Goal: Task Accomplishment & Management: Use online tool/utility

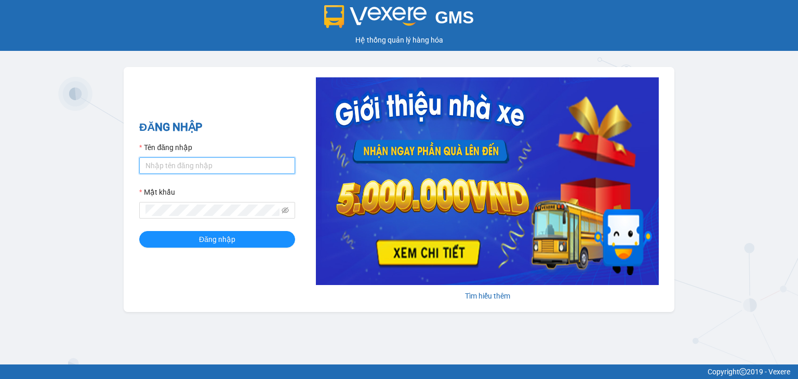
click at [200, 164] on input "Tên đăng nhập" at bounding box center [217, 165] width 156 height 17
drag, startPoint x: 144, startPoint y: 168, endPoint x: 148, endPoint y: 173, distance: 6.1
click at [144, 168] on input "phong" at bounding box center [217, 165] width 156 height 17
click at [202, 142] on div "Tên đăng nhập" at bounding box center [217, 150] width 156 height 16
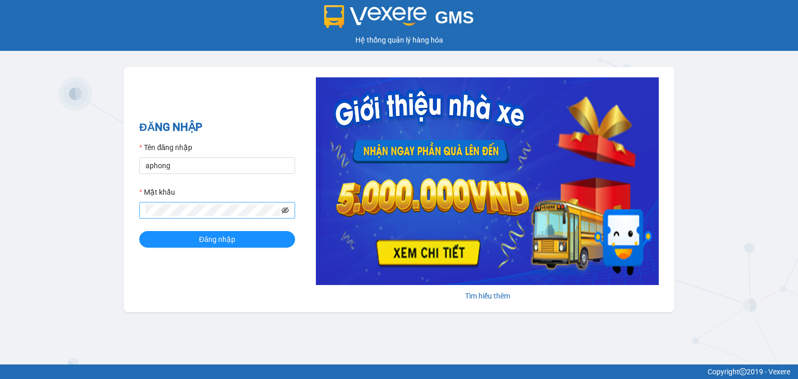
click at [286, 210] on icon "eye-invisible" at bounding box center [285, 210] width 7 height 7
click at [167, 242] on button "Đăng nhập" at bounding box center [217, 239] width 156 height 17
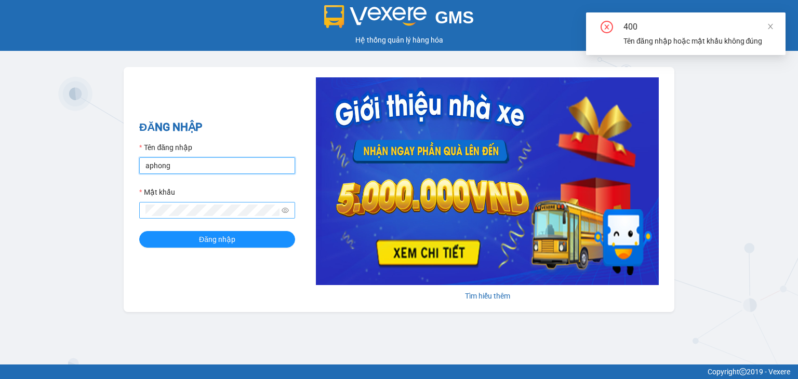
click at [184, 164] on input "aphong" at bounding box center [217, 165] width 156 height 17
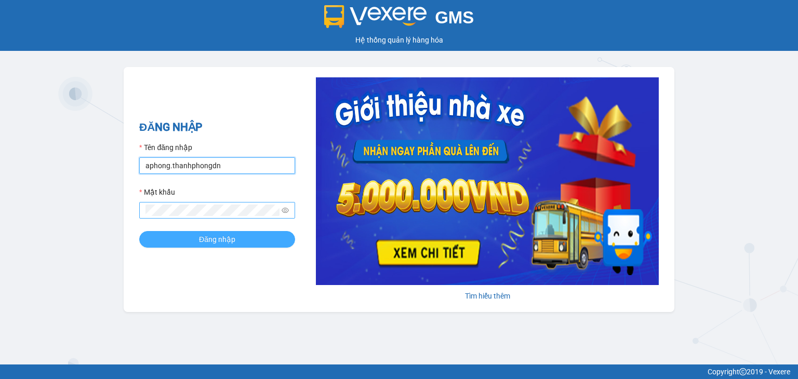
type input "aphong.thanhphongdn"
click at [220, 235] on span "Đăng nhập" at bounding box center [217, 239] width 36 height 11
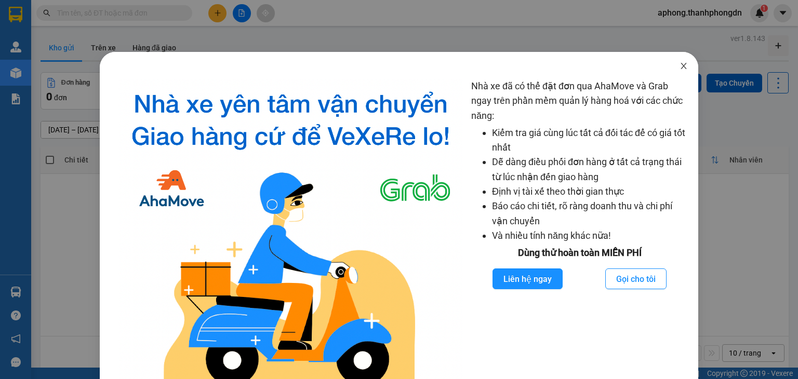
click at [681, 64] on icon "close" at bounding box center [684, 66] width 6 height 6
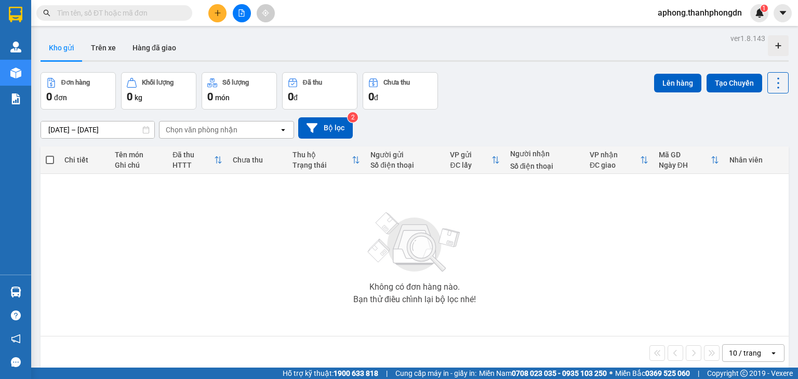
click at [205, 40] on div "Kho gửi Trên xe Hàng đã giao" at bounding box center [415, 49] width 748 height 28
click at [100, 48] on button "Trên xe" at bounding box center [104, 47] width 42 height 25
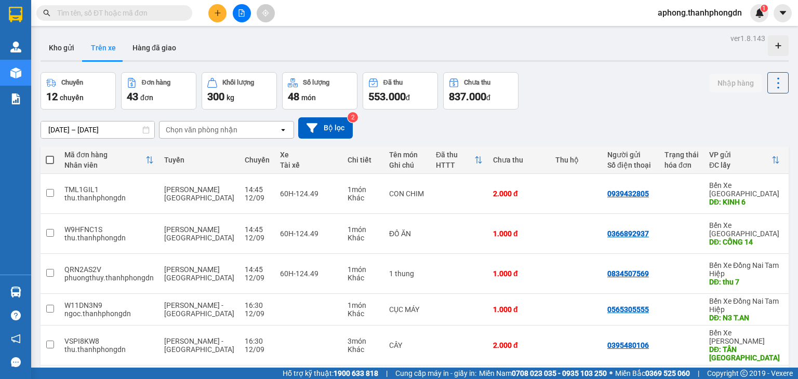
click at [251, 48] on div "Kho gửi Trên xe Hàng đã giao" at bounding box center [415, 49] width 748 height 28
click at [71, 92] on div "12 chuyến" at bounding box center [78, 96] width 64 height 15
click at [144, 45] on button "Hàng đã giao" at bounding box center [154, 47] width 60 height 25
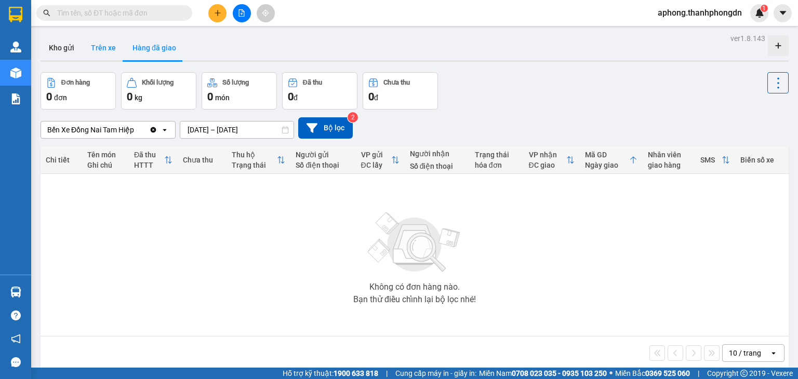
click at [107, 51] on button "Trên xe" at bounding box center [104, 47] width 42 height 25
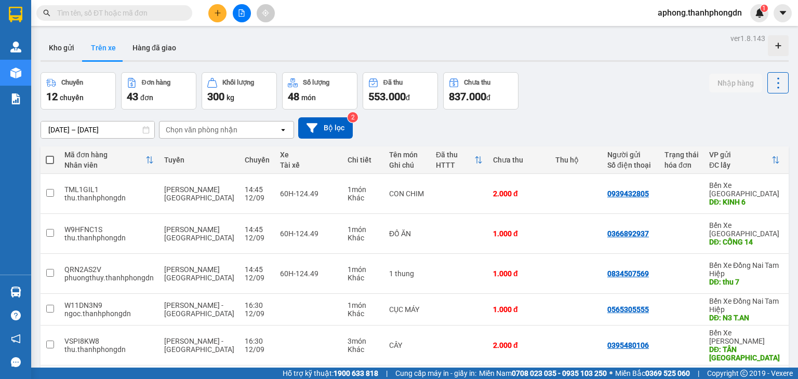
click at [210, 131] on div "Chọn văn phòng nhận" at bounding box center [202, 130] width 72 height 10
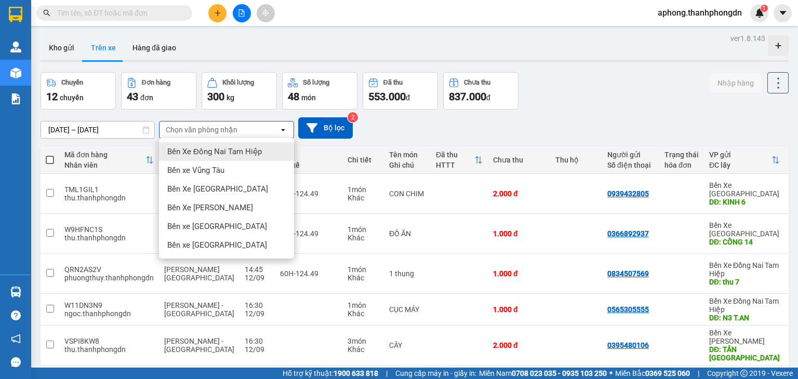
click at [211, 153] on span "Bến Xe Đồng Nai Tam Hiệp" at bounding box center [214, 152] width 95 height 10
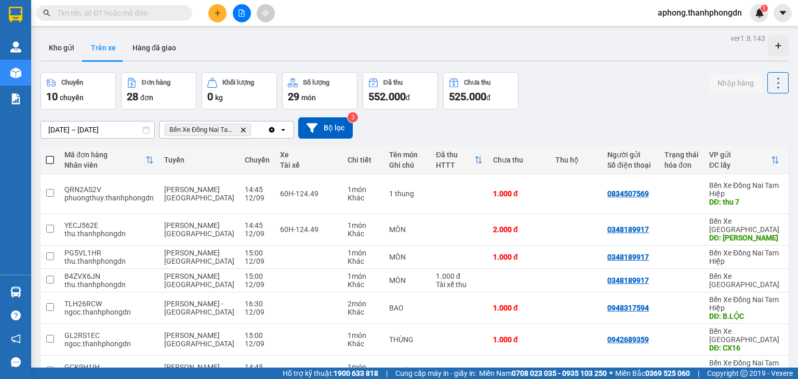
click at [256, 130] on div "Bến Xe Đồng Nai Tam Hiệp Delete" at bounding box center [214, 130] width 108 height 17
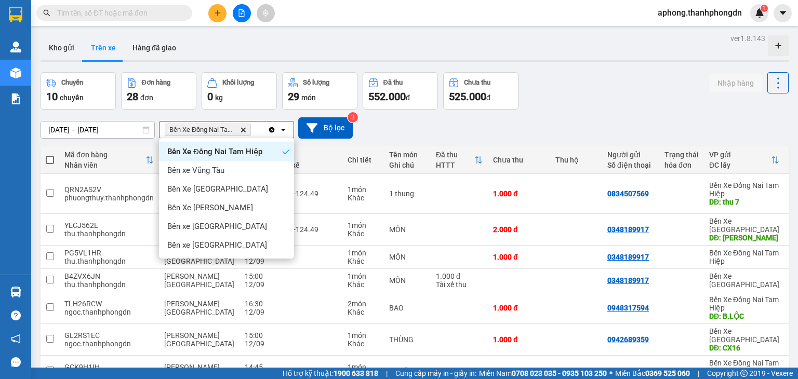
click at [241, 128] on icon "Bến Xe Đồng Nai Tam Hiệp, close by backspace" at bounding box center [243, 129] width 5 height 5
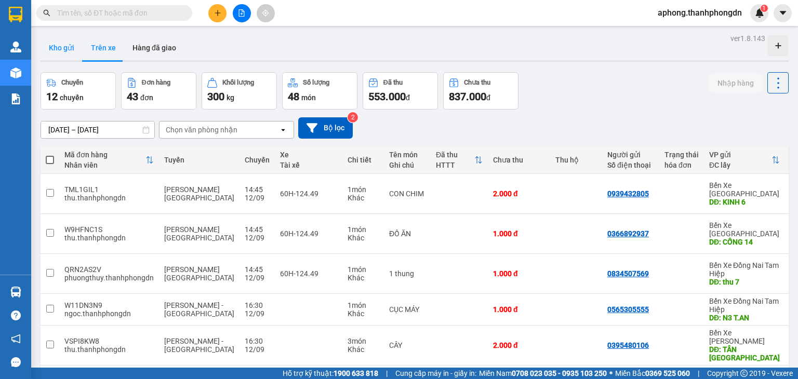
click at [62, 47] on button "Kho gửi" at bounding box center [62, 47] width 42 height 25
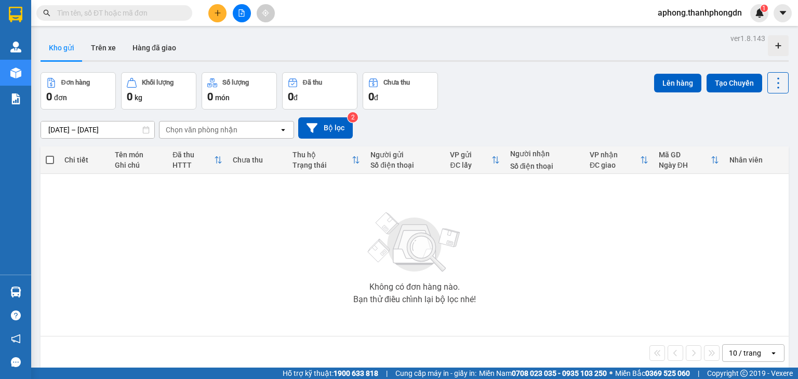
click at [193, 132] on div "Chọn văn phòng nhận" at bounding box center [202, 130] width 72 height 10
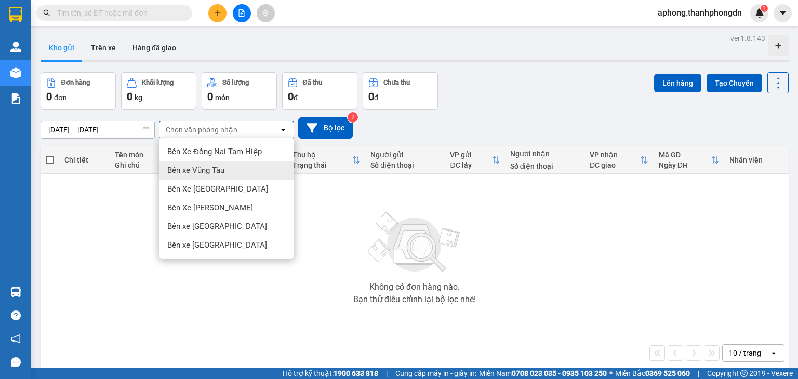
click at [206, 170] on span "Bến xe Vũng Tàu" at bounding box center [195, 170] width 57 height 10
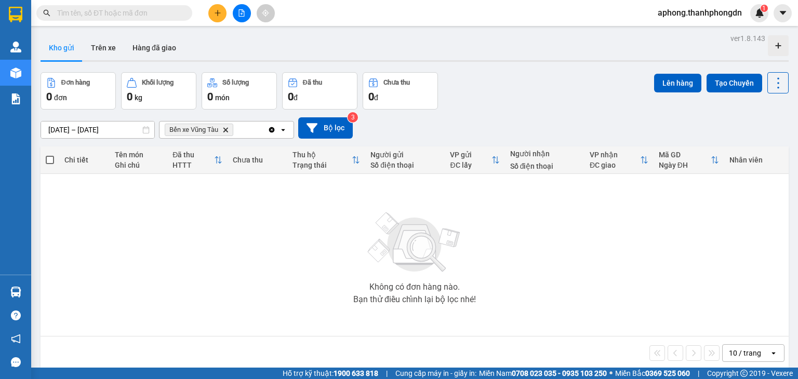
click at [247, 131] on div "Bến xe Vũng Tàu Delete" at bounding box center [214, 130] width 108 height 17
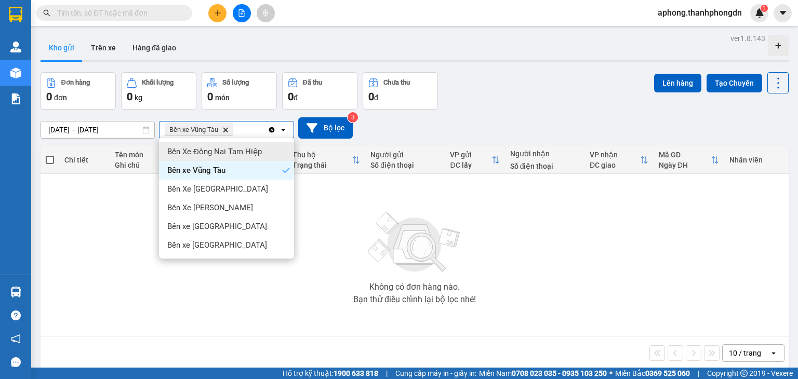
click at [235, 152] on span "Bến Xe Đồng Nai Tam Hiệp" at bounding box center [214, 152] width 95 height 10
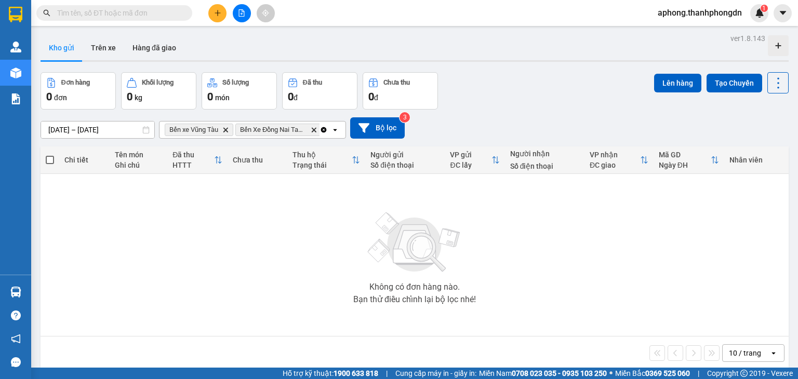
click at [336, 133] on icon "open" at bounding box center [335, 130] width 8 height 8
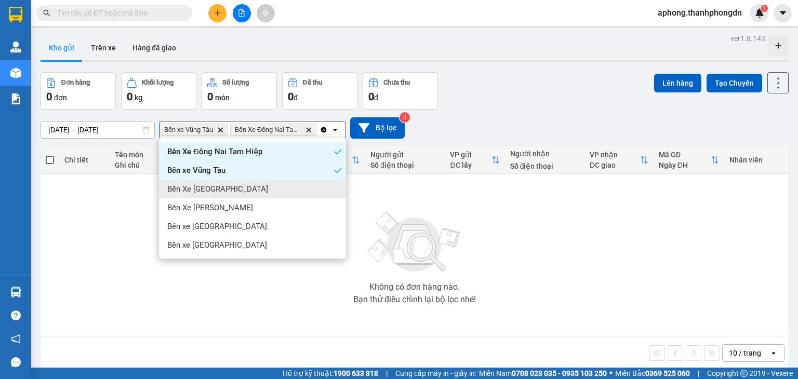
click at [235, 189] on div "Bến Xe Hà Tiên" at bounding box center [252, 189] width 187 height 19
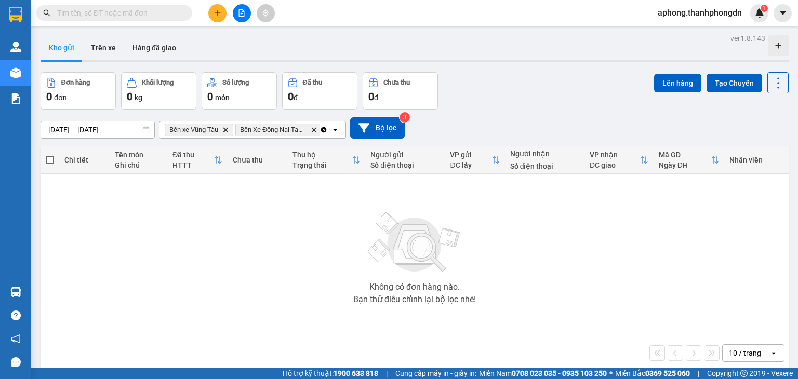
click at [335, 131] on icon "open" at bounding box center [335, 130] width 8 height 8
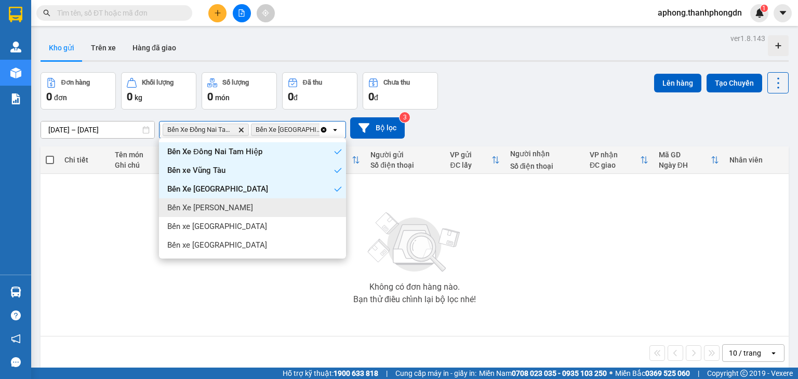
click at [262, 204] on div "Bến Xe Bảo Lộc" at bounding box center [252, 207] width 187 height 19
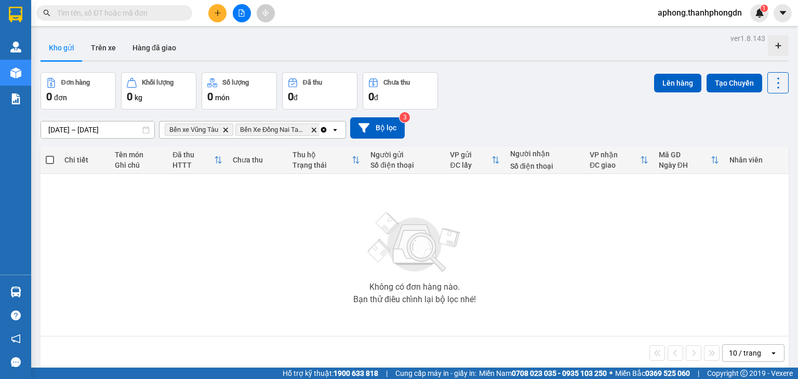
click at [336, 129] on icon "open" at bounding box center [335, 130] width 8 height 8
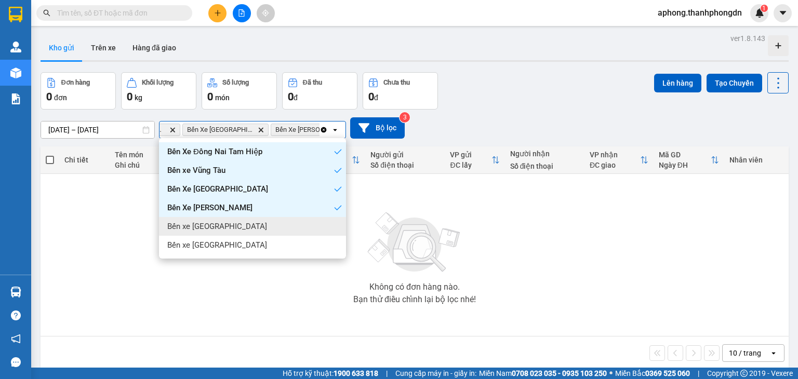
click at [224, 227] on span "Bến xe [GEOGRAPHIC_DATA]" at bounding box center [217, 226] width 100 height 10
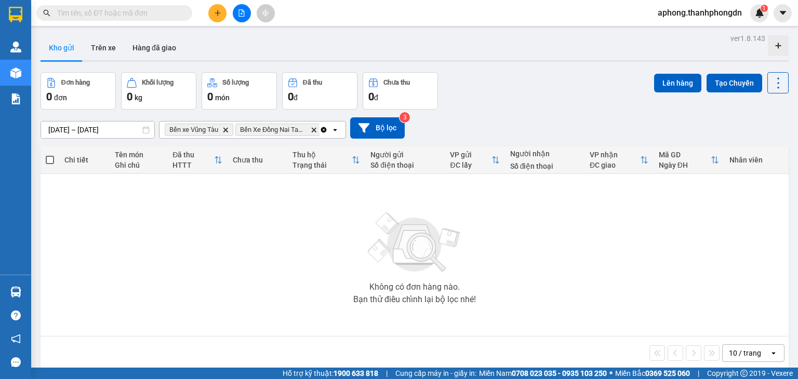
click at [337, 128] on icon "open" at bounding box center [335, 130] width 8 height 8
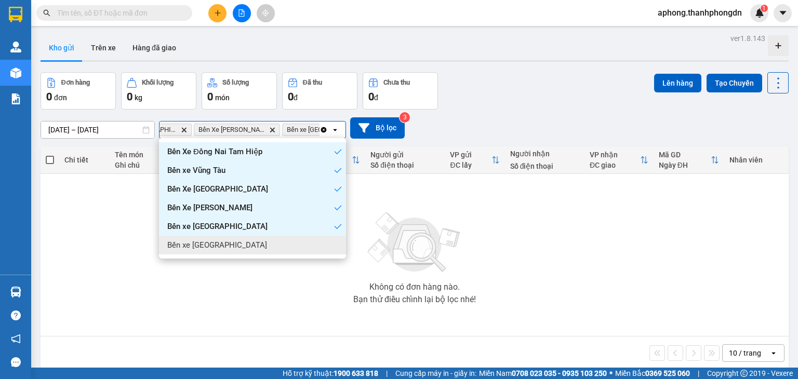
click at [220, 243] on div "Bến xe Đà Lạt" at bounding box center [252, 245] width 187 height 19
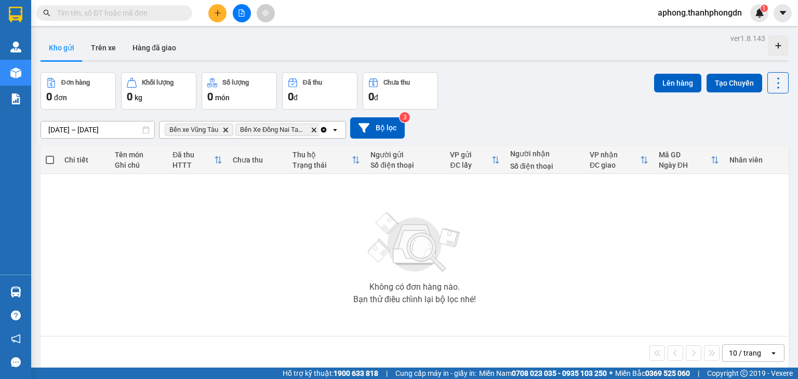
click at [493, 102] on div "Đơn hàng 0 đơn Khối lượng 0 kg Số lượng 0 món Đã thu 0 đ Chưa thu 0 đ Lên hàng …" at bounding box center [415, 90] width 748 height 37
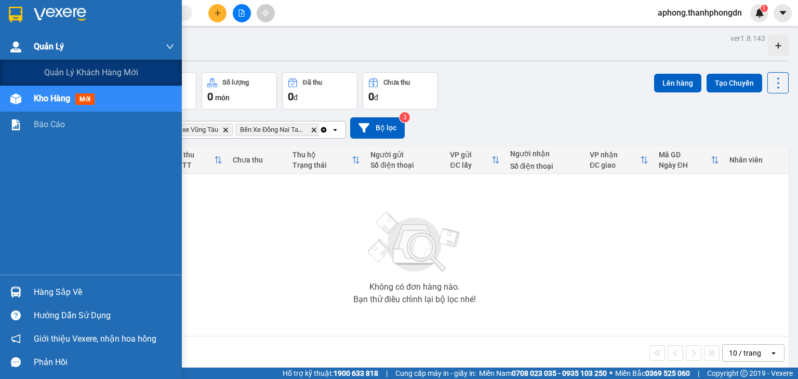
click at [65, 48] on div "Quản Lý" at bounding box center [104, 47] width 140 height 26
click at [63, 72] on span "Quản lý khách hàng mới" at bounding box center [91, 72] width 94 height 13
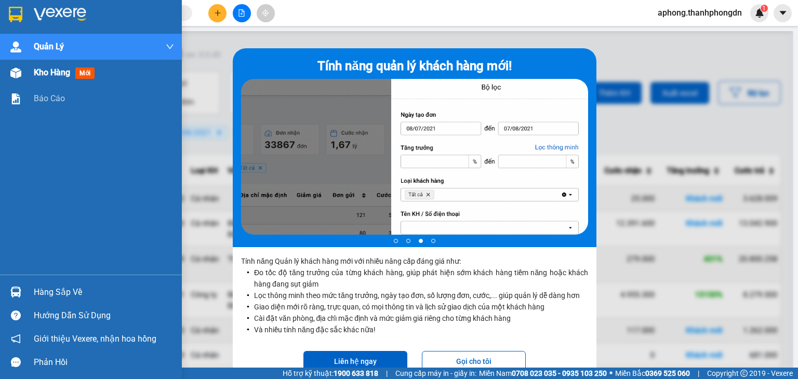
click at [39, 77] on span "Kho hàng" at bounding box center [52, 73] width 36 height 10
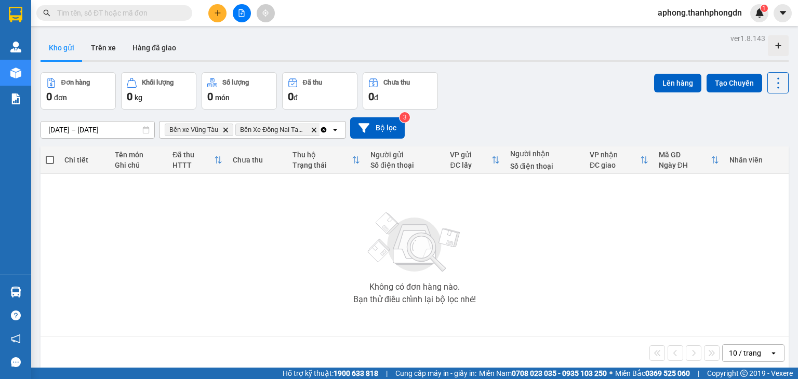
click at [353, 44] on div "Kho gửi Trên xe Hàng đã giao" at bounding box center [415, 49] width 748 height 28
drag, startPoint x: 324, startPoint y: 129, endPoint x: 349, endPoint y: 131, distance: 25.0
click at [324, 131] on icon "Clear all" at bounding box center [324, 130] width 6 height 6
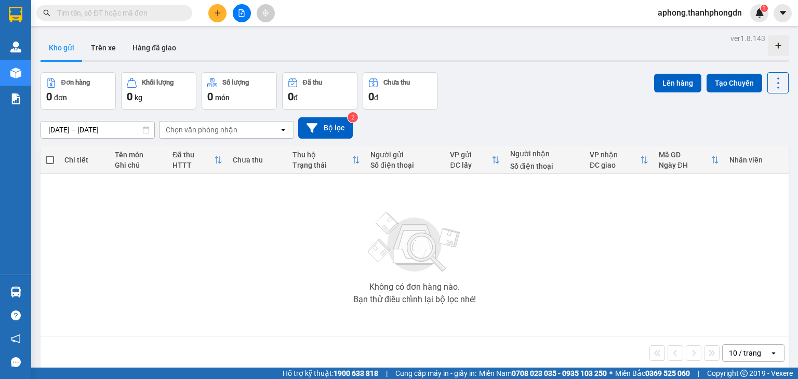
click at [397, 130] on div "[DATE] – [DATE] Press the down arrow key to interact with the calendar and sele…" at bounding box center [415, 127] width 748 height 21
click at [330, 129] on button "Bộ lọc" at bounding box center [325, 127] width 55 height 21
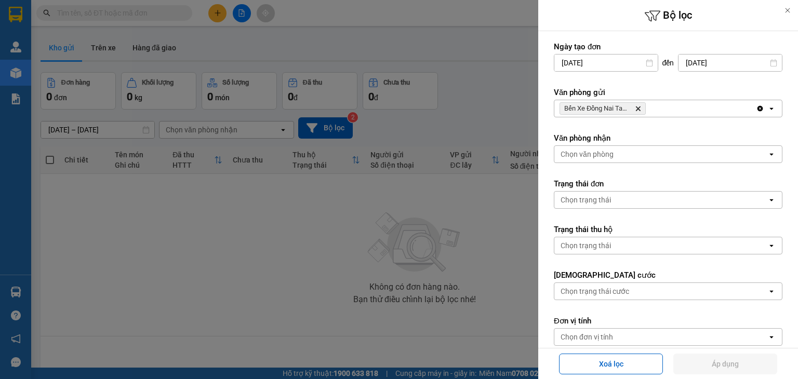
click at [422, 121] on div at bounding box center [399, 189] width 798 height 379
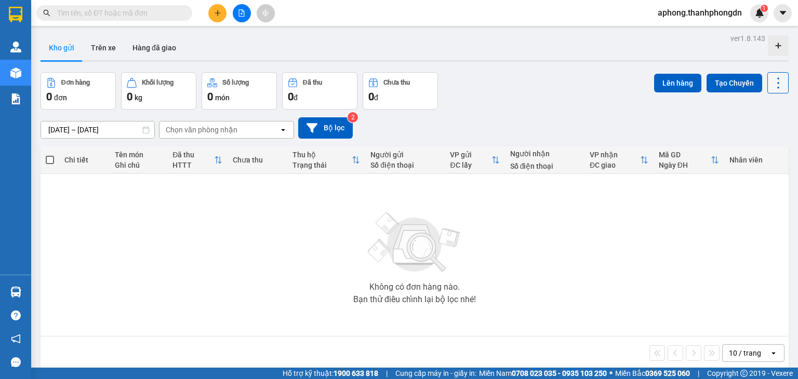
click at [777, 87] on icon at bounding box center [778, 82] width 2 height 11
click at [552, 111] on div "[DATE] – [DATE] Press the down arrow key to interact with the calendar and sele…" at bounding box center [415, 128] width 748 height 37
click at [243, 13] on icon "file-add" at bounding box center [241, 12] width 7 height 7
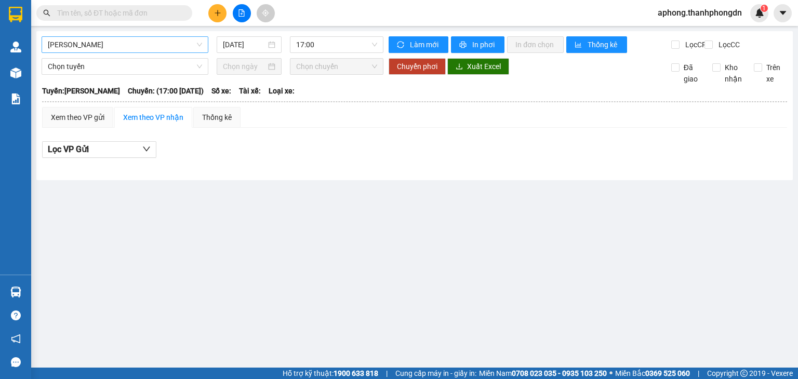
click at [140, 44] on span "[PERSON_NAME]" at bounding box center [125, 45] width 154 height 16
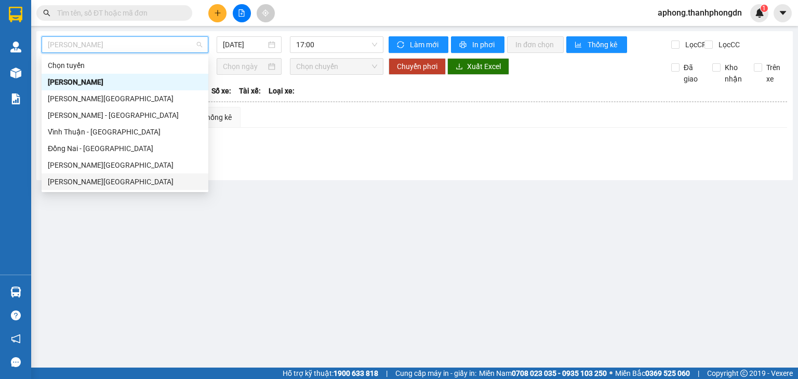
click at [94, 180] on div "[PERSON_NAME][GEOGRAPHIC_DATA]" at bounding box center [125, 181] width 154 height 11
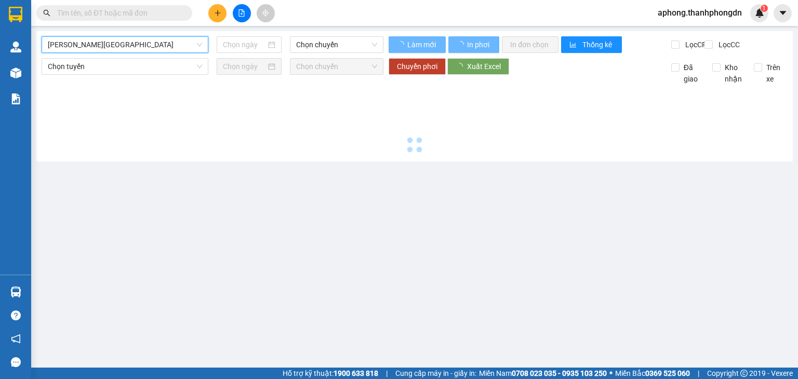
type input "[DATE]"
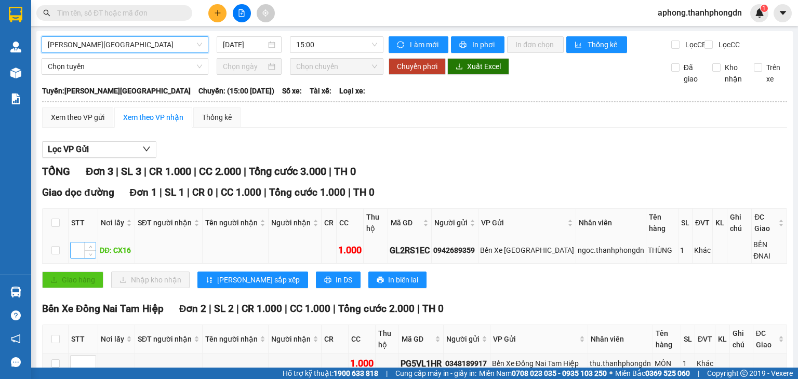
scroll to position [69, 0]
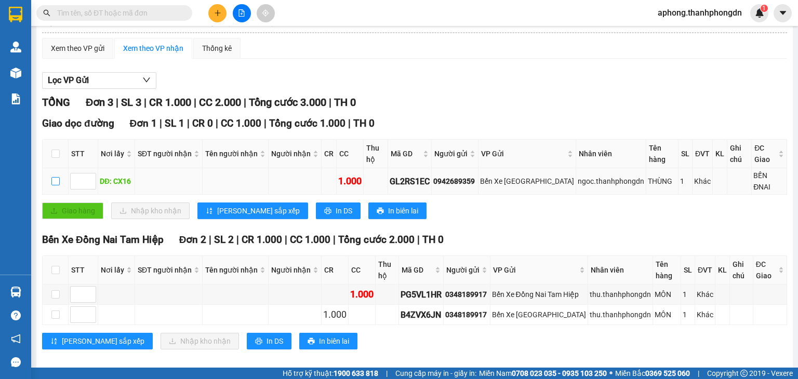
click at [55, 177] on input "checkbox" at bounding box center [55, 181] width 8 height 8
checkbox input "true"
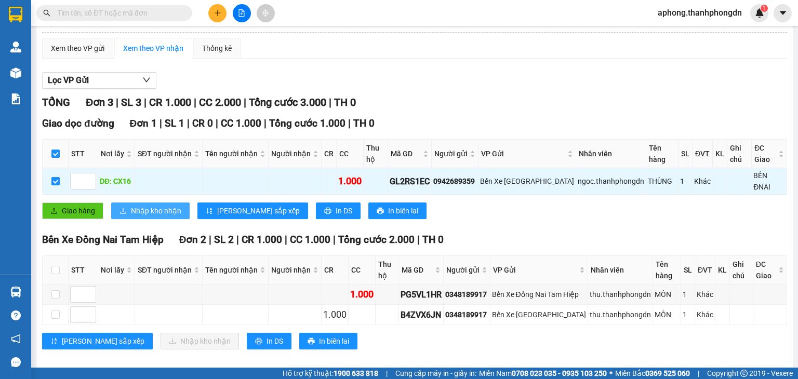
click at [167, 205] on span "Nhập kho nhận" at bounding box center [156, 210] width 50 height 11
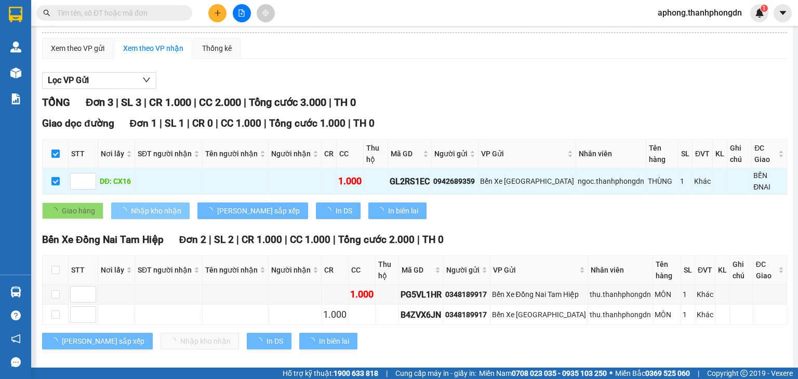
checkbox input "false"
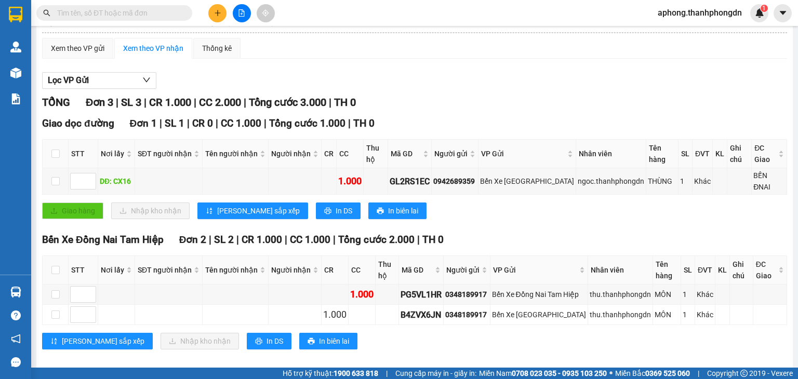
scroll to position [0, 0]
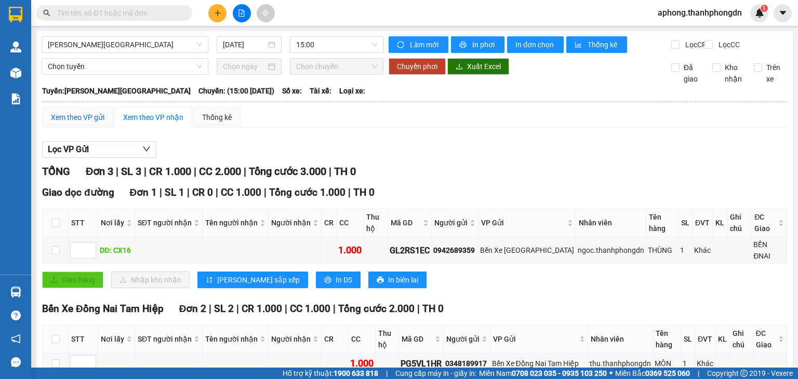
click at [87, 123] on div "Xem theo VP gửi" at bounding box center [78, 117] width 54 height 11
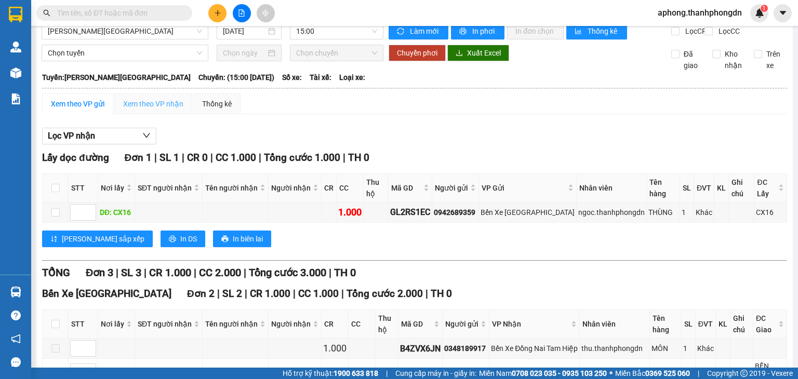
scroll to position [12, 0]
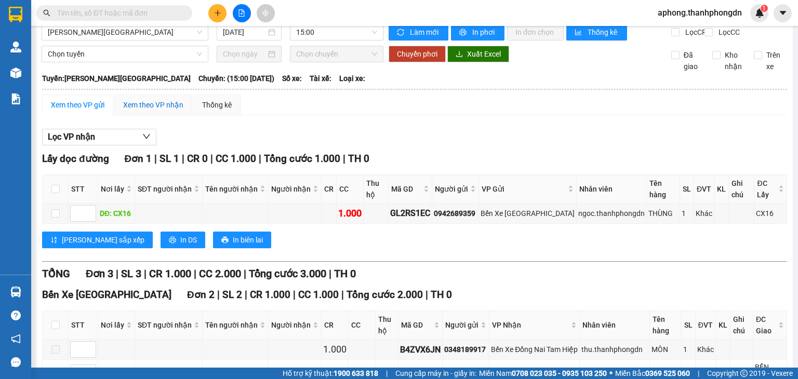
click at [154, 111] on div "Xem theo VP nhận" at bounding box center [153, 104] width 60 height 11
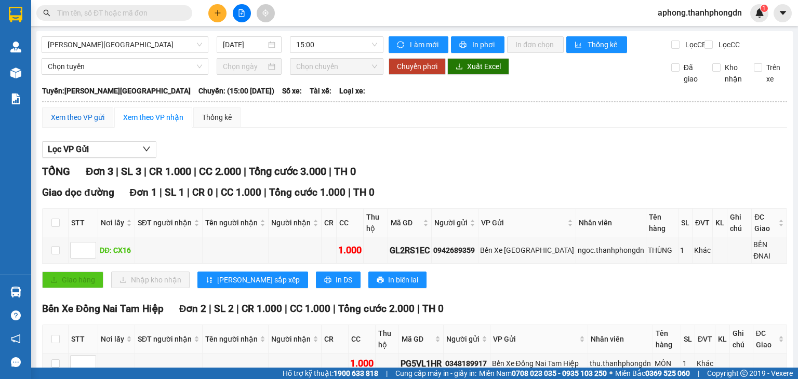
click at [75, 123] on div "Xem theo VP gửi" at bounding box center [78, 117] width 54 height 11
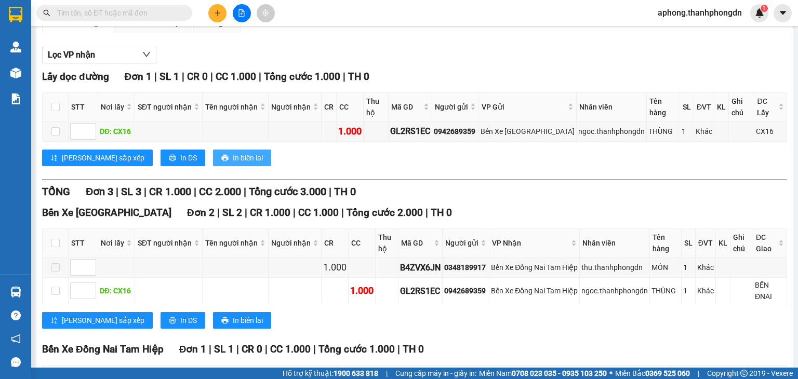
scroll to position [95, 0]
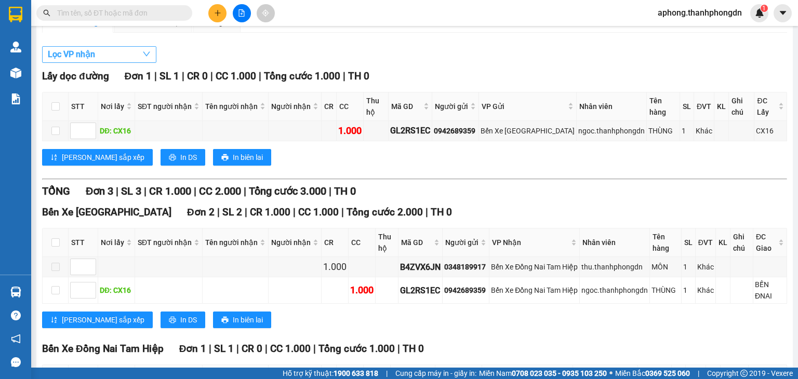
click at [145, 58] on icon "down" at bounding box center [146, 54] width 8 height 8
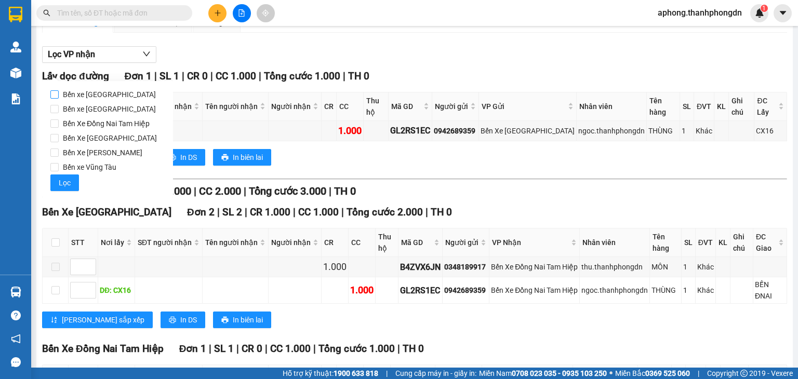
click at [103, 95] on span "Bến xe Đà Lạt" at bounding box center [109, 94] width 101 height 15
click at [59, 95] on input "Bến xe Đà Lạt" at bounding box center [54, 94] width 8 height 8
checkbox input "true"
click at [104, 109] on span "Bến xe [GEOGRAPHIC_DATA]" at bounding box center [109, 109] width 101 height 15
click at [59, 109] on input "Bến xe [GEOGRAPHIC_DATA]" at bounding box center [54, 109] width 8 height 8
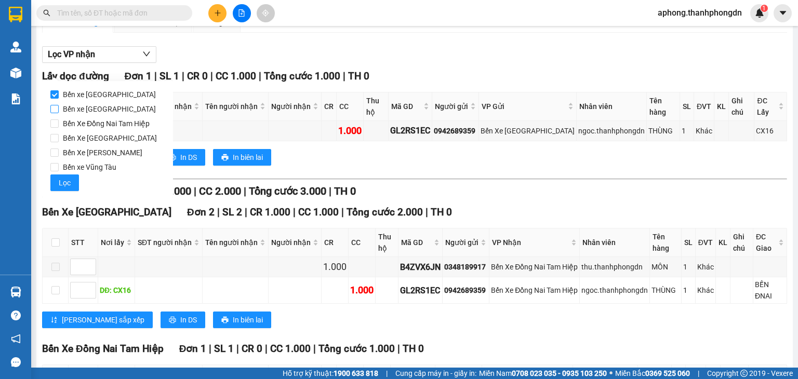
checkbox input "true"
click at [102, 122] on span "Bến Xe Đồng Nai Tam Hiệp" at bounding box center [106, 123] width 95 height 15
click at [59, 122] on input "Bến Xe Đồng Nai Tam Hiệp" at bounding box center [54, 123] width 8 height 8
checkbox input "true"
click at [99, 135] on span "Bến Xe Hà Tiên" at bounding box center [110, 138] width 102 height 15
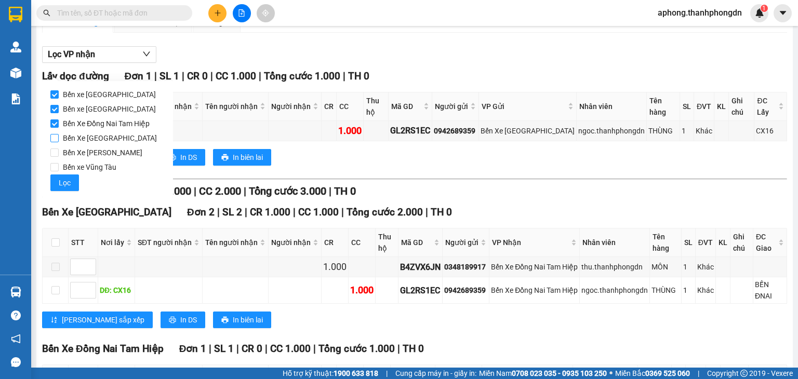
click at [59, 135] on input "Bến Xe Hà Tiên" at bounding box center [54, 138] width 8 height 8
checkbox input "true"
click at [97, 153] on span "Bến Xe Bảo Lộc" at bounding box center [103, 152] width 88 height 15
click at [59, 153] on input "Bến Xe Bảo Lộc" at bounding box center [54, 153] width 8 height 8
checkbox input "true"
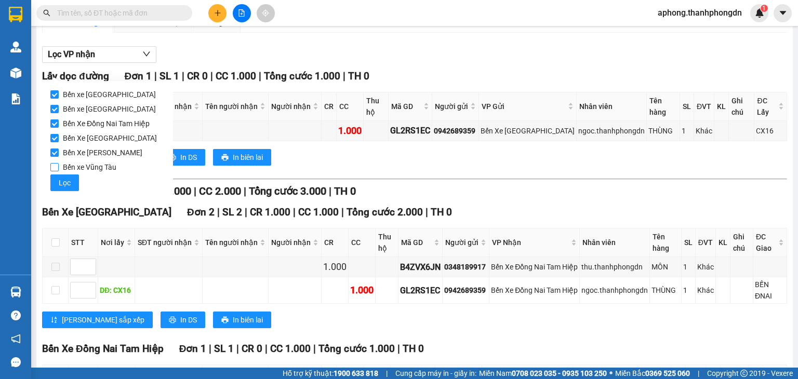
click at [94, 167] on span "Bến xe Vũng Tàu" at bounding box center [90, 167] width 62 height 15
click at [59, 167] on input "Bến xe Vũng Tàu" at bounding box center [54, 167] width 8 height 8
checkbox input "true"
click at [227, 58] on div "Lọc VP nhận" at bounding box center [414, 54] width 745 height 17
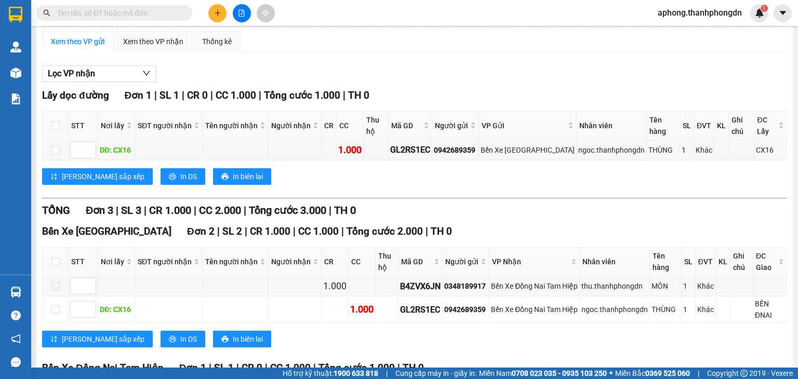
scroll to position [76, 0]
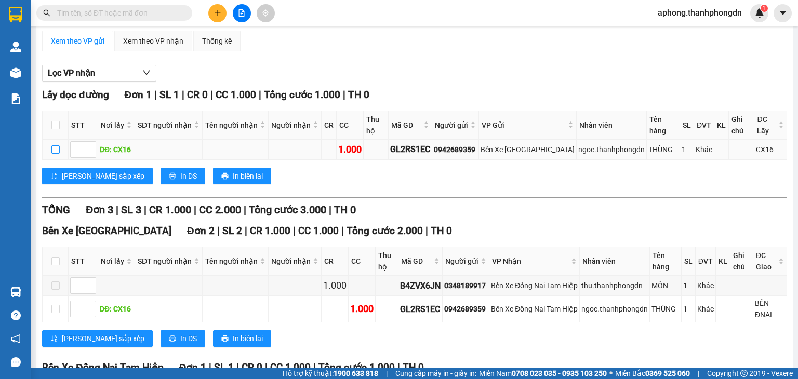
click at [56, 145] on input "checkbox" at bounding box center [55, 149] width 8 height 8
checkbox input "true"
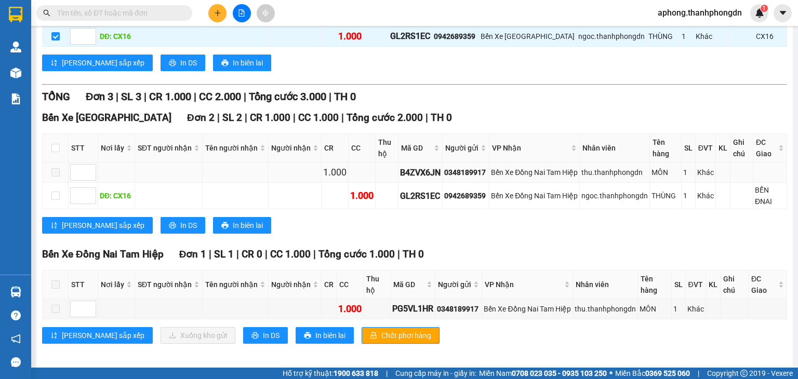
scroll to position [0, 0]
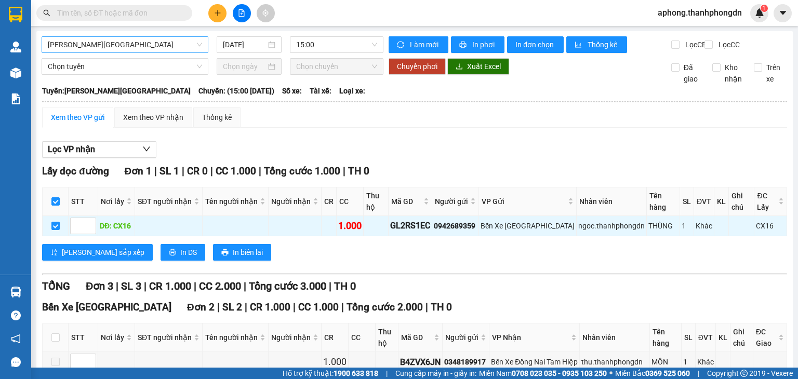
click at [88, 47] on span "[PERSON_NAME][GEOGRAPHIC_DATA]" at bounding box center [125, 45] width 154 height 16
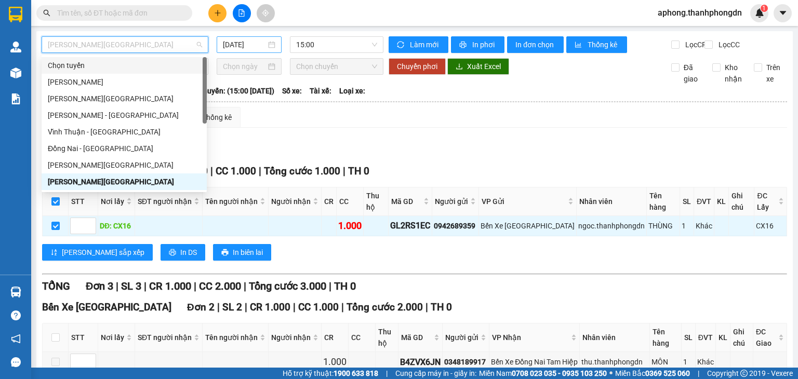
click at [243, 48] on input "[DATE]" at bounding box center [244, 44] width 43 height 11
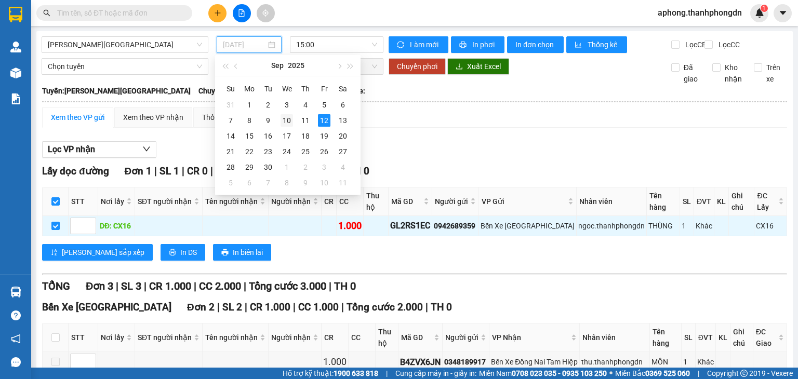
click at [286, 116] on div "10" at bounding box center [287, 120] width 12 height 12
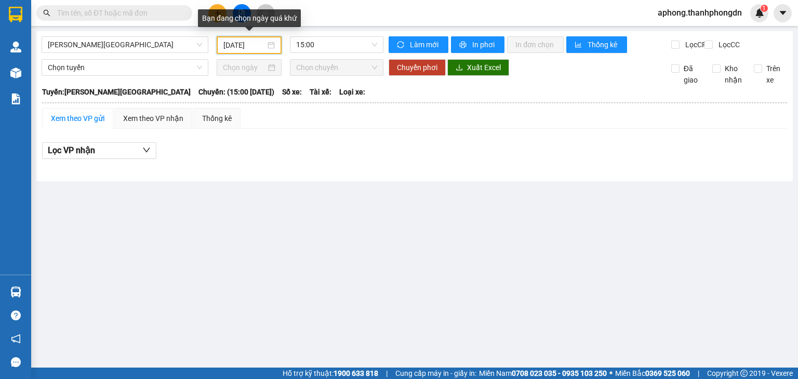
click at [243, 44] on input "[DATE]" at bounding box center [244, 44] width 42 height 11
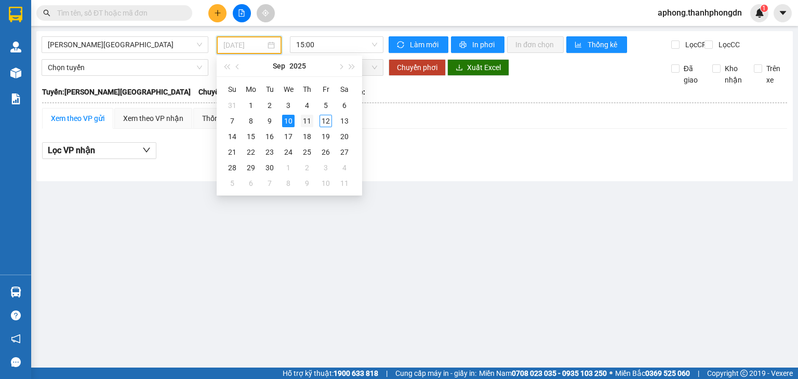
click at [311, 119] on div "11" at bounding box center [307, 121] width 12 height 12
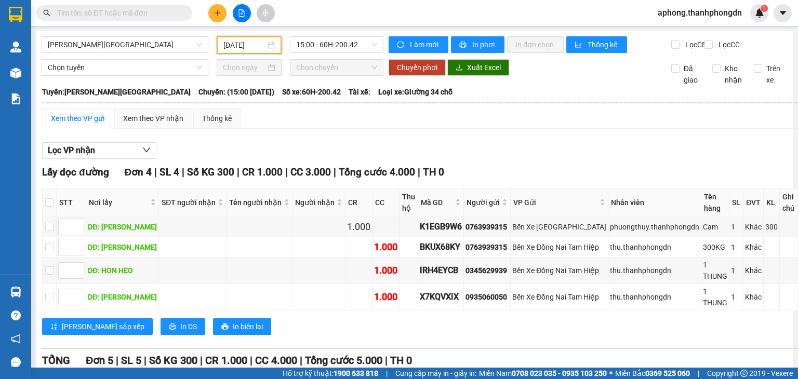
click at [235, 52] on div "11/09/2025" at bounding box center [249, 45] width 64 height 18
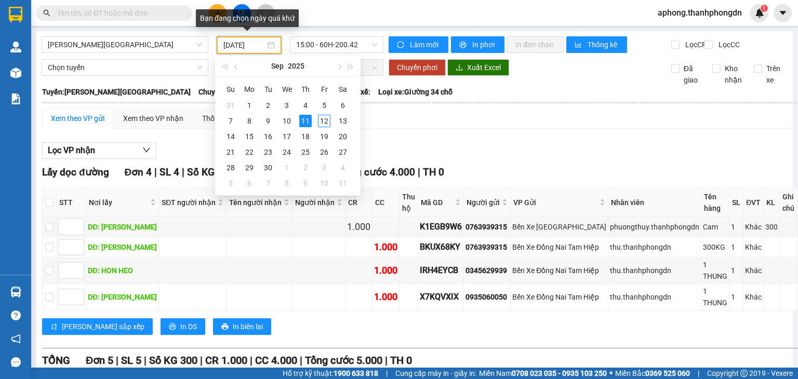
click at [235, 46] on input "11/09/2025" at bounding box center [244, 44] width 42 height 11
click at [284, 122] on div "10" at bounding box center [287, 121] width 12 height 12
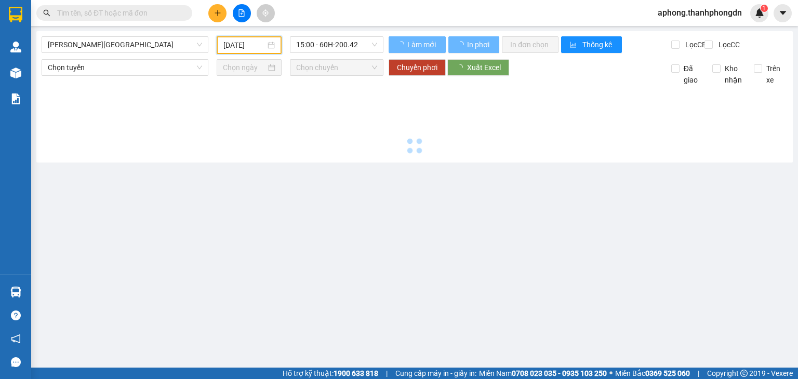
type input "[DATE]"
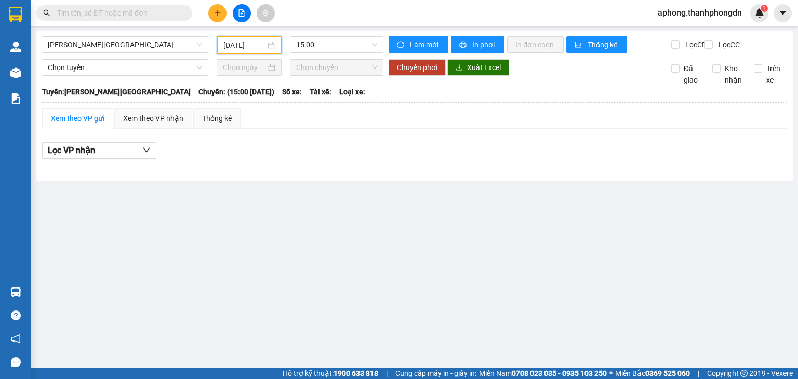
click at [541, 85] on div "Chọn tuyến Chọn chuyến Chuyển phơi Xuất Excel Đã giao Kho nhận Trên xe" at bounding box center [415, 72] width 746 height 26
click at [150, 124] on div "Xem theo VP nhận" at bounding box center [153, 118] width 60 height 11
click at [218, 124] on div "Thống kê" at bounding box center [217, 118] width 30 height 11
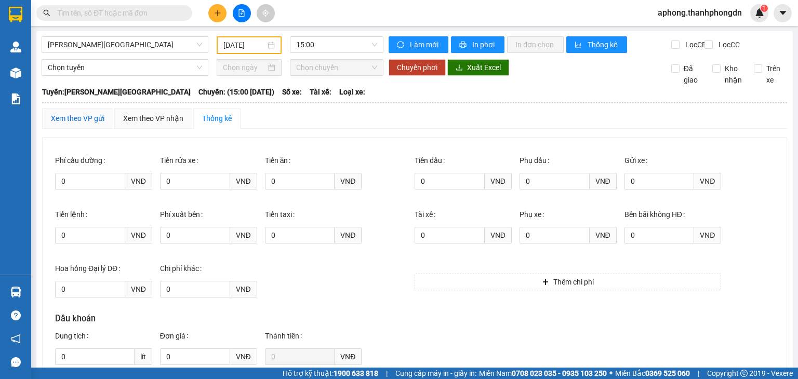
click at [68, 124] on div "Xem theo VP gửi" at bounding box center [78, 118] width 54 height 11
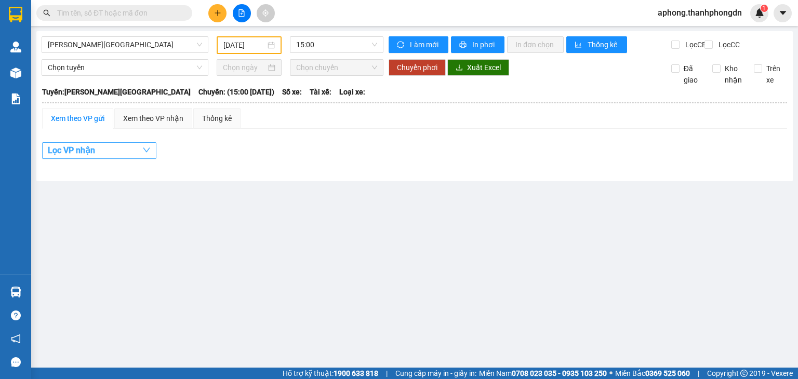
click at [133, 159] on button "Lọc VP nhận" at bounding box center [99, 150] width 114 height 17
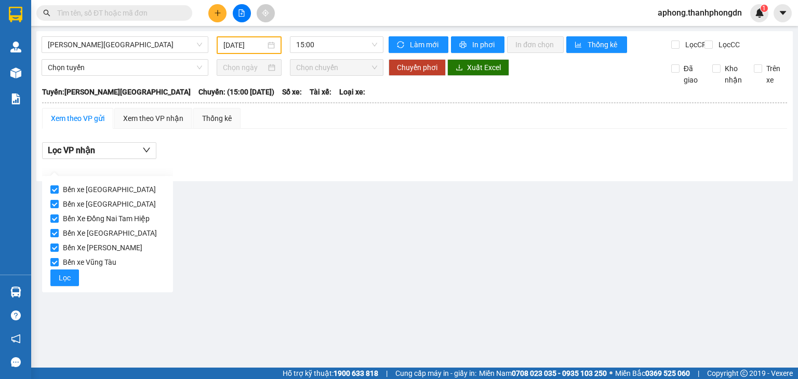
click at [288, 150] on div "Lọc VP nhận" at bounding box center [414, 150] width 745 height 17
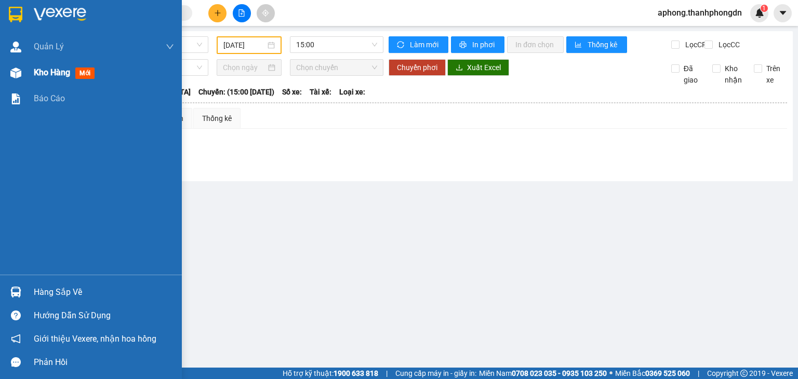
click at [51, 77] on span "Kho hàng" at bounding box center [52, 73] width 36 height 10
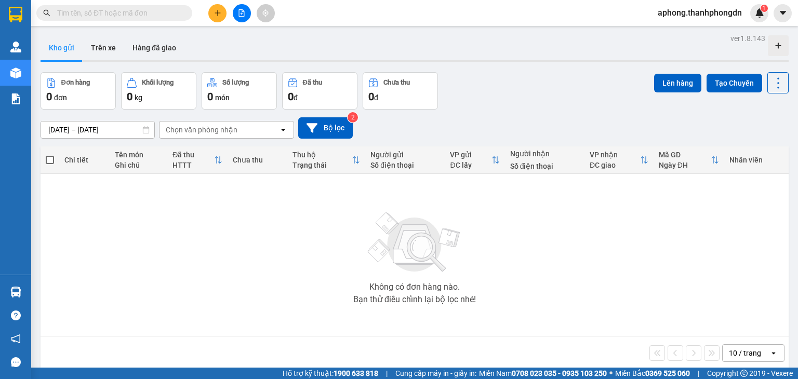
click at [451, 125] on div "[DATE] – [DATE] Press the down arrow key to interact with the calendar and sele…" at bounding box center [415, 127] width 748 height 21
click at [281, 130] on icon "open" at bounding box center [283, 130] width 8 height 8
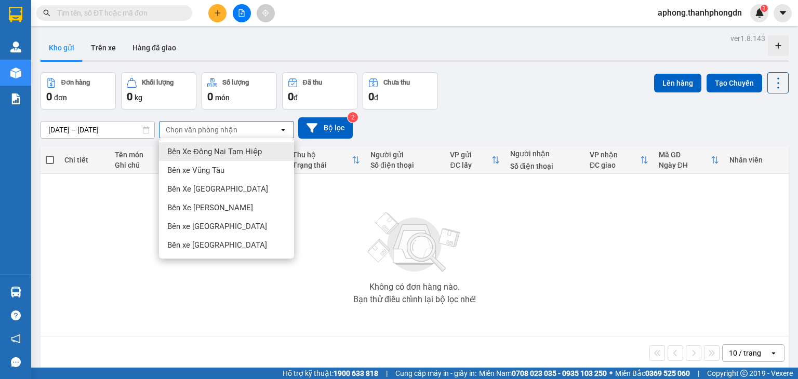
click at [95, 128] on input "[DATE] – [DATE]" at bounding box center [97, 130] width 113 height 17
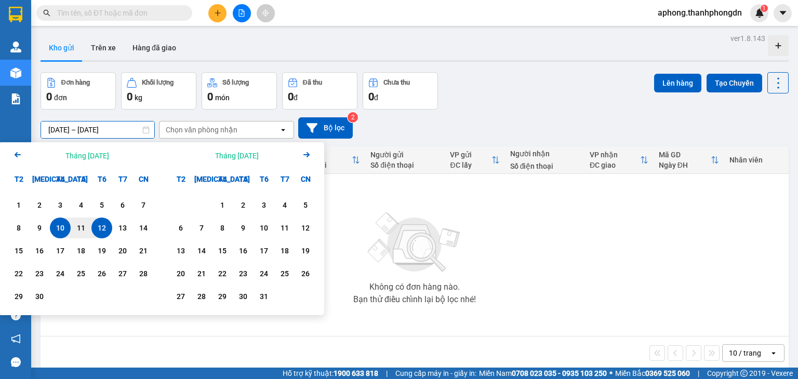
drag, startPoint x: 488, startPoint y: 108, endPoint x: 429, endPoint y: 86, distance: 63.6
click at [489, 108] on div "Đơn hàng 0 đơn Khối lượng 0 kg Số lượng 0 món Đã thu 0 đ Chưa thu 0 đ Lên hàng …" at bounding box center [415, 90] width 748 height 37
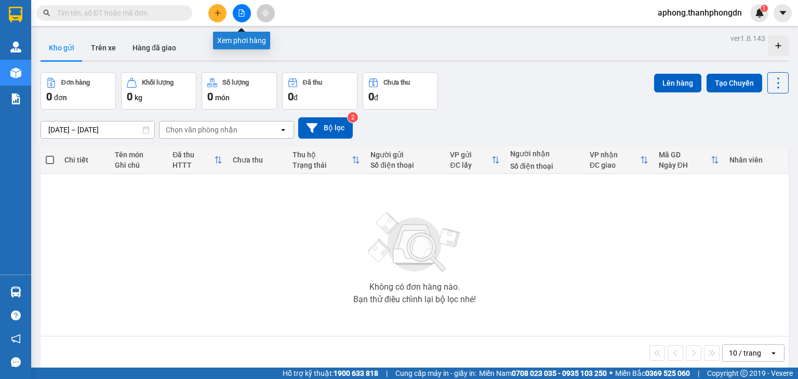
click at [242, 13] on icon "file-add" at bounding box center [241, 12] width 7 height 7
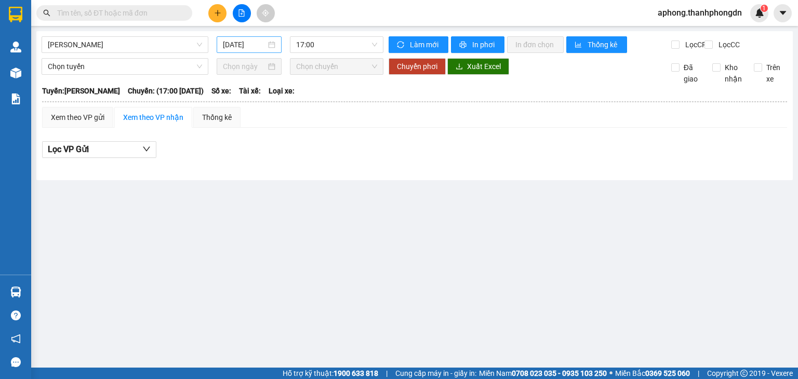
click at [243, 46] on input "[DATE]" at bounding box center [244, 44] width 43 height 11
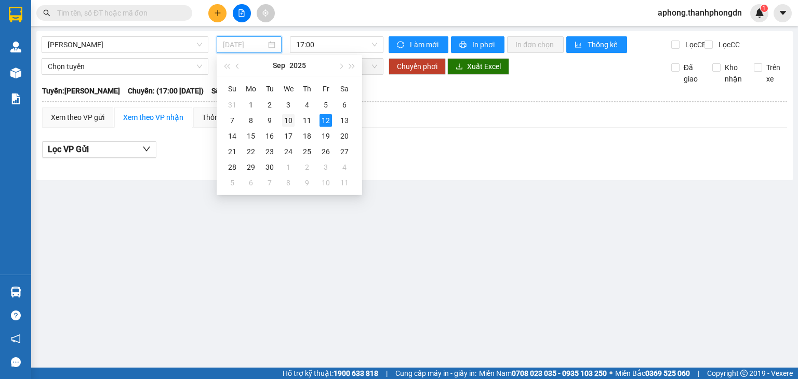
click at [288, 123] on div "10" at bounding box center [288, 120] width 12 height 12
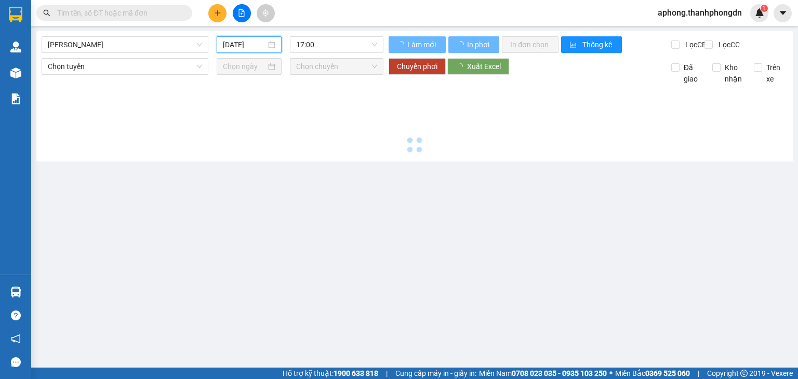
type input "[DATE]"
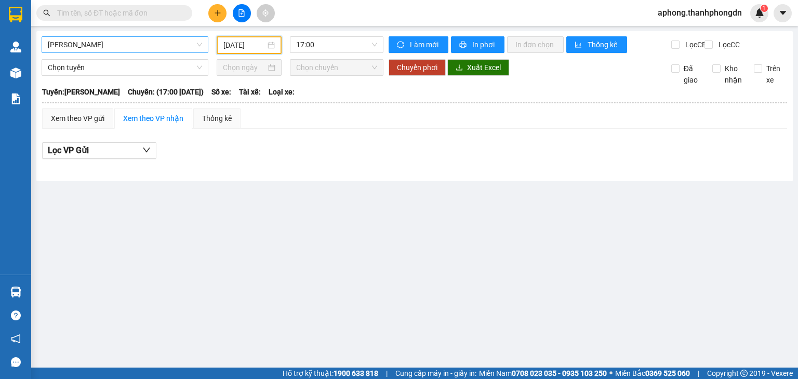
click at [88, 45] on span "[PERSON_NAME]" at bounding box center [125, 45] width 154 height 16
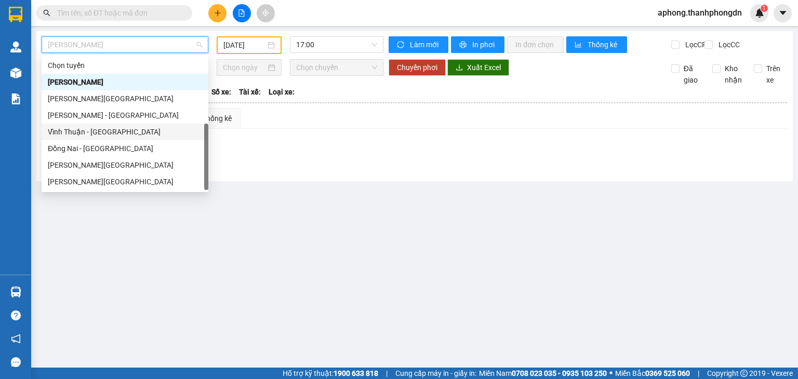
scroll to position [17, 0]
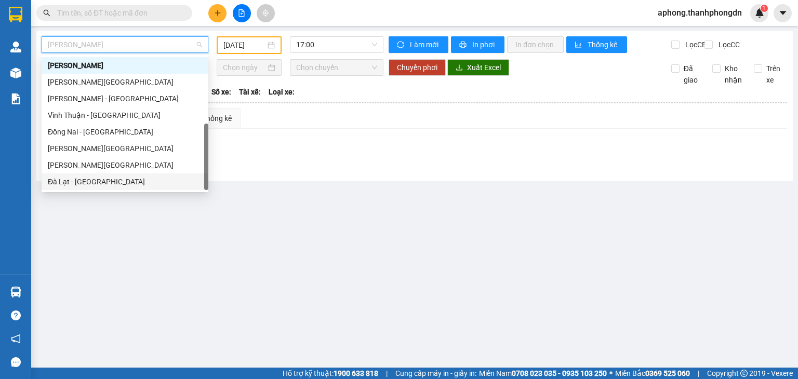
click at [82, 179] on div "Đà Lạt - [GEOGRAPHIC_DATA]" at bounding box center [125, 181] width 154 height 11
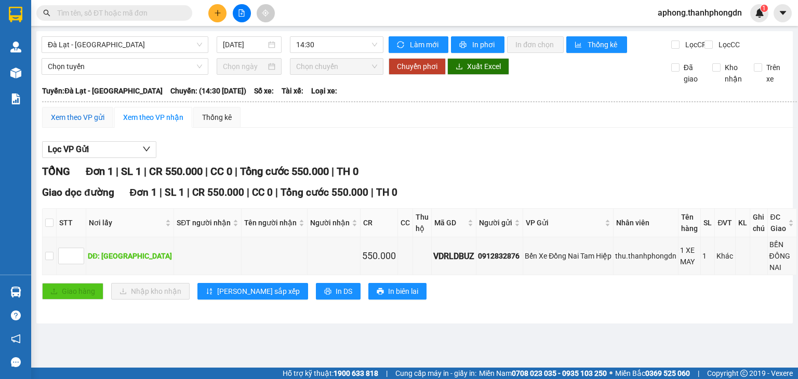
click at [69, 122] on div "Xem theo VP gửi" at bounding box center [78, 117] width 54 height 11
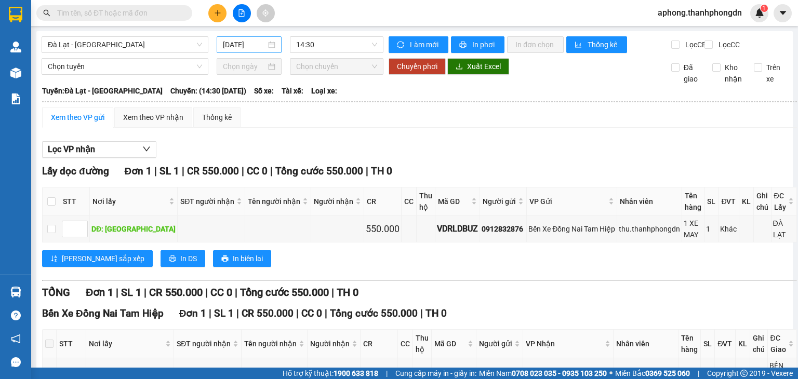
click at [240, 45] on input "[DATE]" at bounding box center [244, 44] width 43 height 11
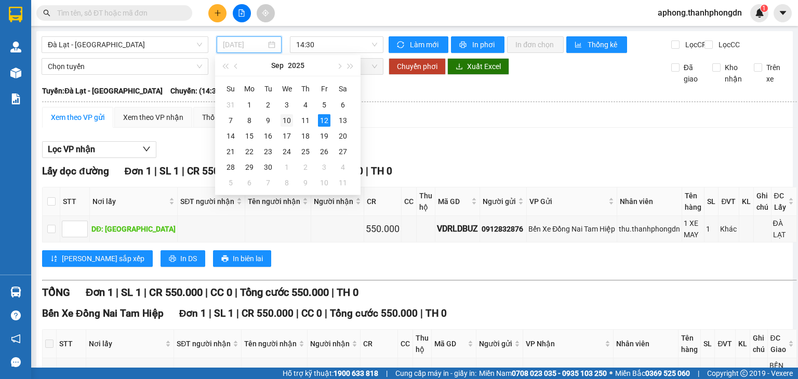
click at [290, 123] on div "10" at bounding box center [287, 120] width 12 height 12
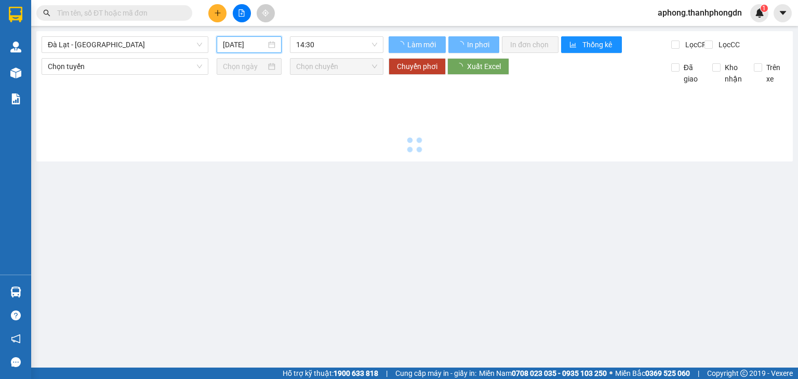
type input "[DATE]"
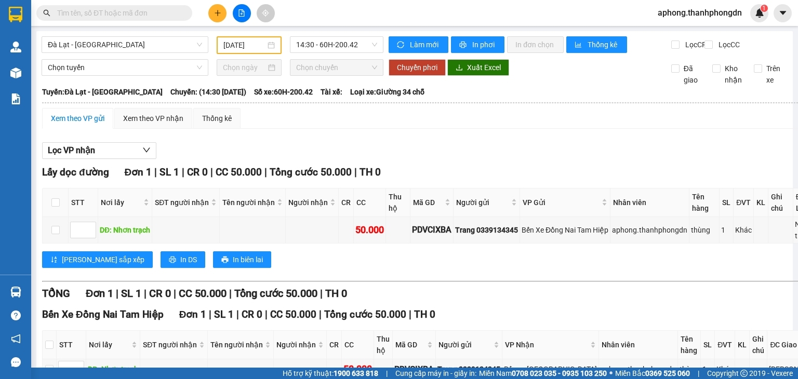
click at [428, 129] on div "Xem theo VP gửi Xem theo VP nhận Thống kê" at bounding box center [434, 118] width 785 height 21
click at [51, 234] on input "checkbox" at bounding box center [55, 230] width 8 height 8
checkbox input "true"
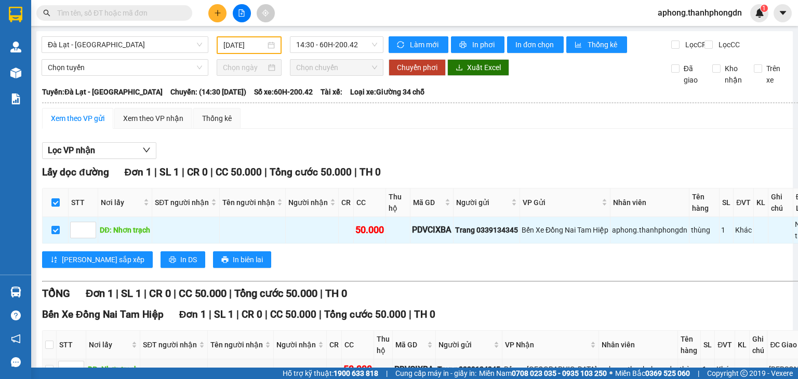
scroll to position [78, 0]
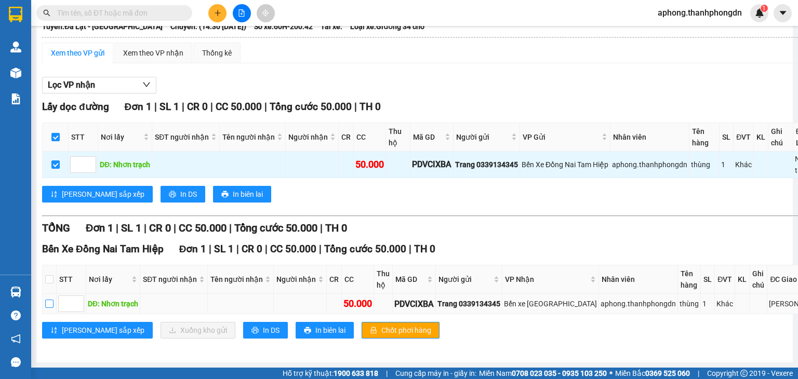
click at [53, 302] on input "checkbox" at bounding box center [49, 304] width 8 height 8
checkbox input "true"
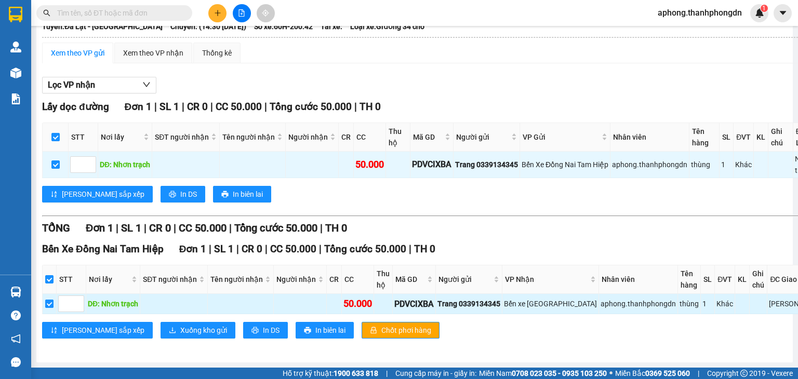
click at [54, 300] on input "checkbox" at bounding box center [49, 304] width 8 height 8
checkbox input "false"
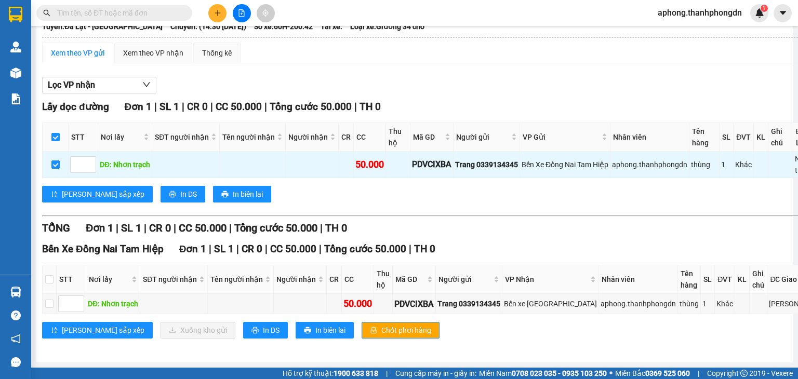
click at [368, 198] on div "Lấy dọc đường Đơn 1 | SL 1 | CR 0 | CC 50.000 | Tổng cước 50.000 | TH 0 STT Nơi…" at bounding box center [434, 154] width 785 height 111
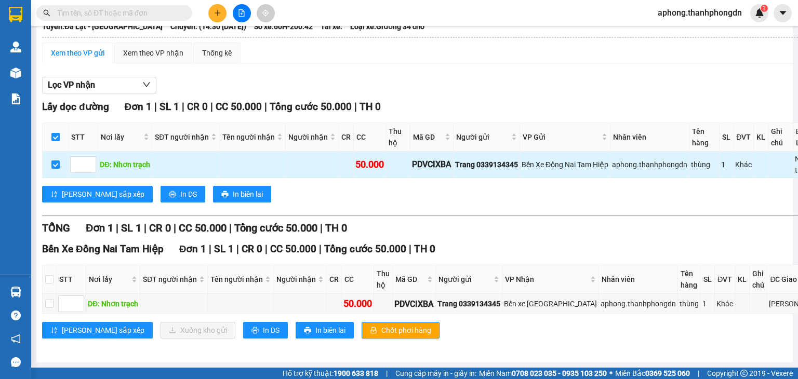
click at [51, 161] on input "checkbox" at bounding box center [55, 165] width 8 height 8
checkbox input "false"
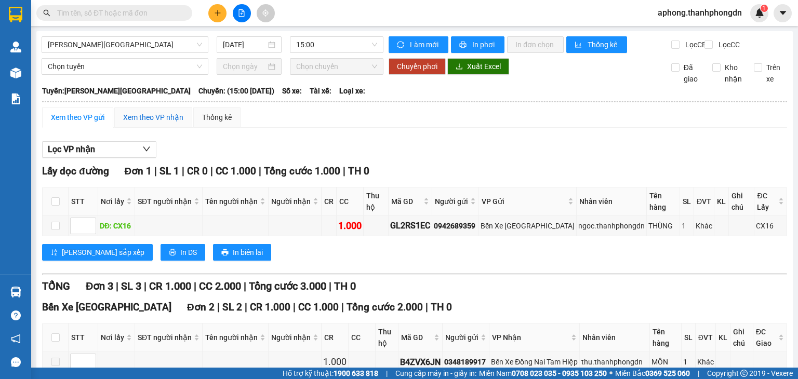
click at [161, 123] on div "Xem theo VP nhận" at bounding box center [153, 117] width 60 height 11
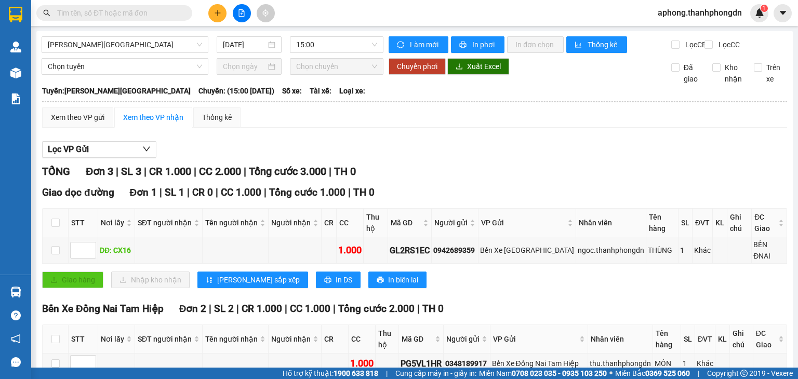
scroll to position [69, 0]
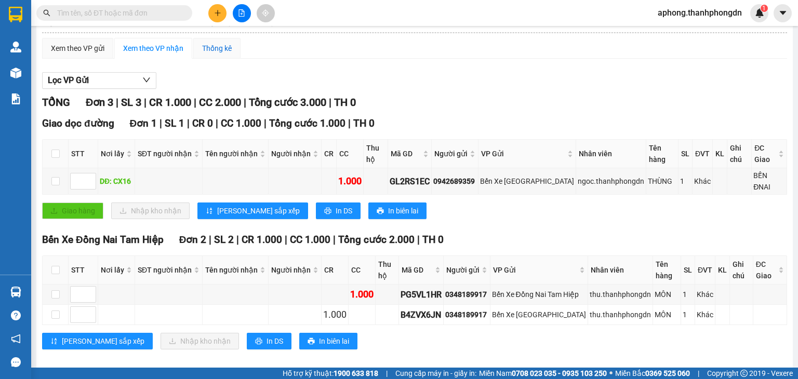
click at [229, 54] on div "Thống kê" at bounding box center [217, 48] width 30 height 11
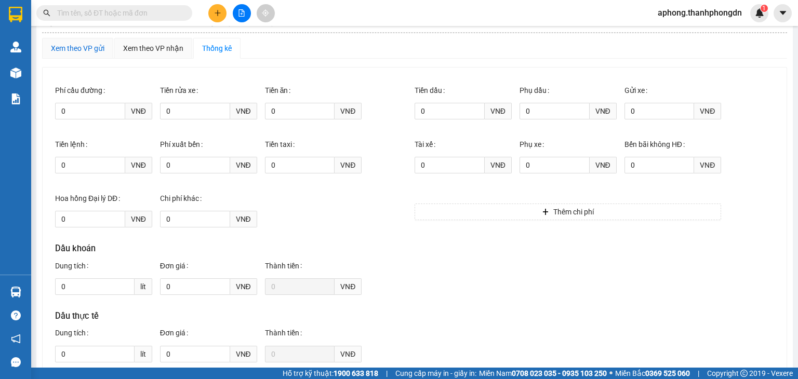
click at [79, 54] on div "Xem theo VP gửi" at bounding box center [78, 48] width 54 height 11
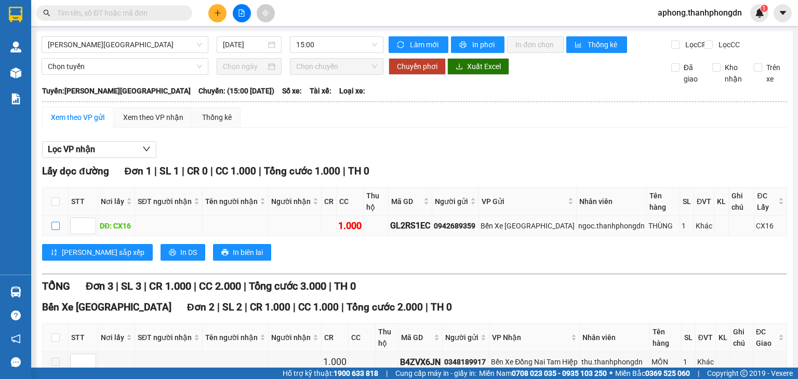
click at [54, 223] on input "checkbox" at bounding box center [55, 226] width 8 height 8
checkbox input "true"
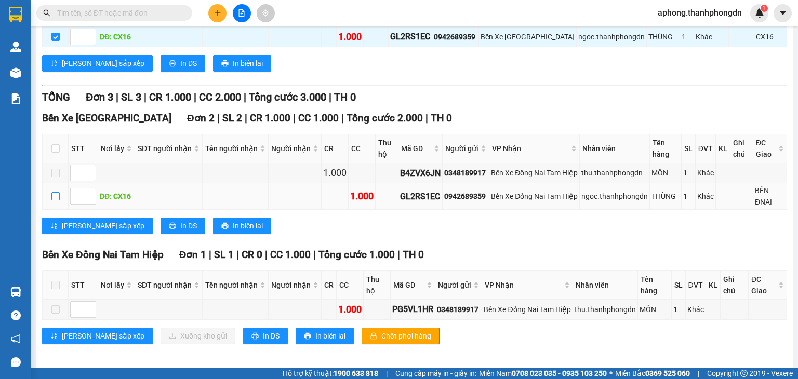
scroll to position [190, 0]
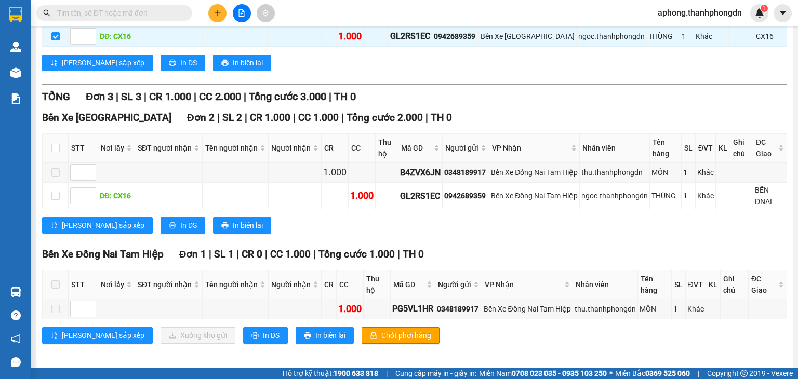
click at [280, 229] on div "Lưu sắp xếp In DS In biên lai" at bounding box center [414, 225] width 745 height 17
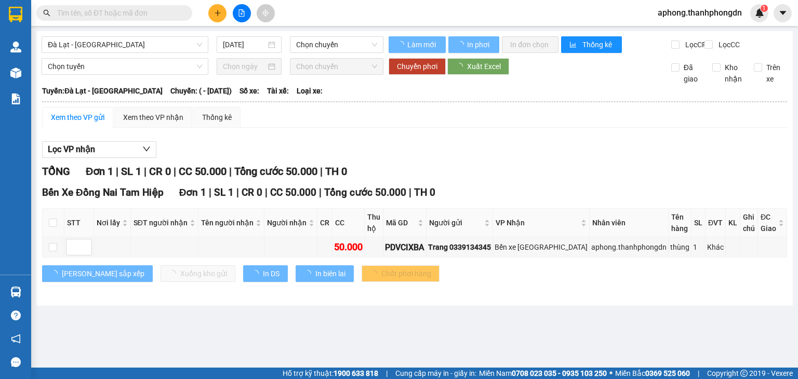
type input "[DATE]"
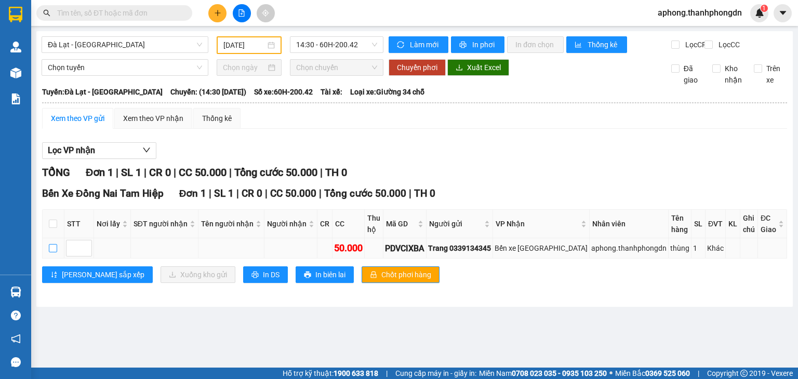
click at [55, 253] on input "checkbox" at bounding box center [53, 248] width 8 height 8
checkbox input "true"
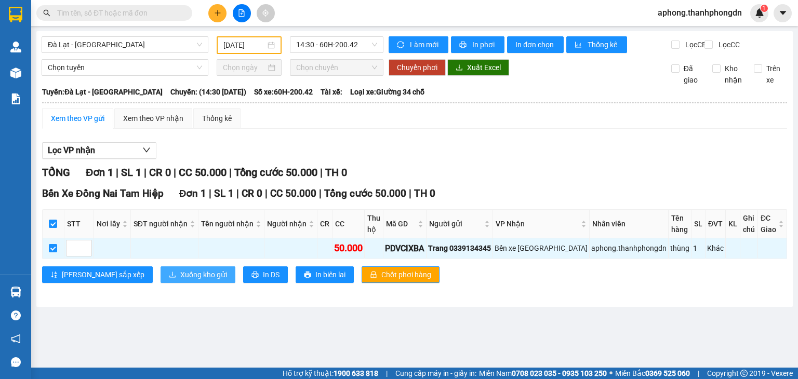
click at [180, 281] on span "Xuống kho gửi" at bounding box center [203, 274] width 47 height 11
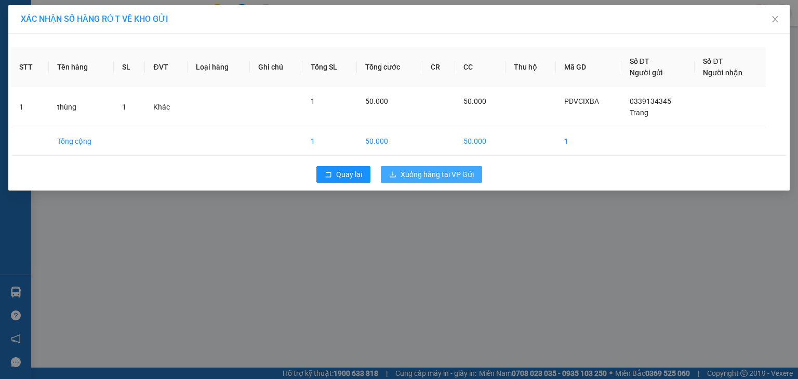
click at [416, 175] on span "Xuống hàng tại VP Gửi" at bounding box center [437, 174] width 73 height 11
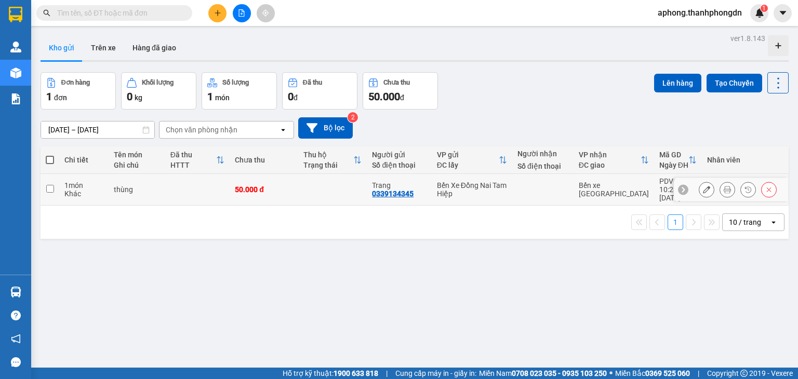
click at [49, 187] on input "checkbox" at bounding box center [50, 189] width 8 height 8
checkbox input "true"
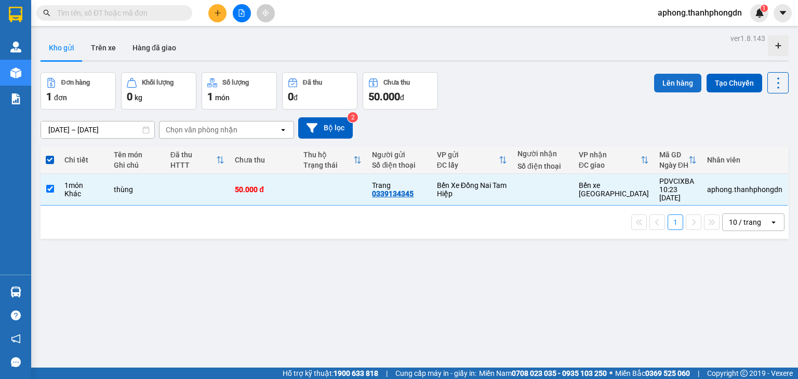
click at [665, 77] on button "Lên hàng" at bounding box center [677, 83] width 47 height 19
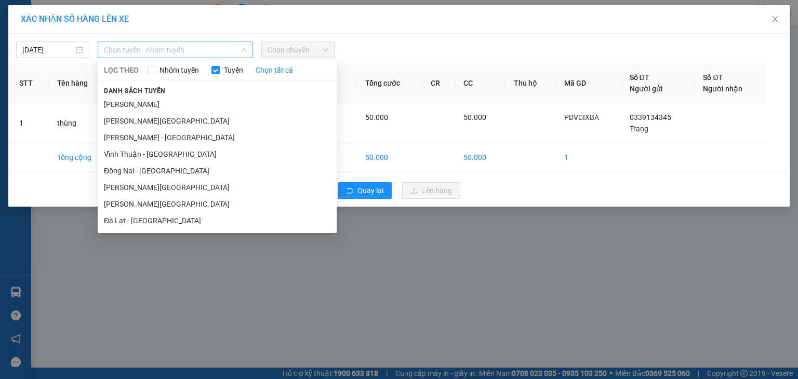
click at [157, 47] on span "Chọn tuyến - nhóm tuyến" at bounding box center [175, 50] width 143 height 16
click at [173, 103] on li "[PERSON_NAME]" at bounding box center [217, 104] width 239 height 17
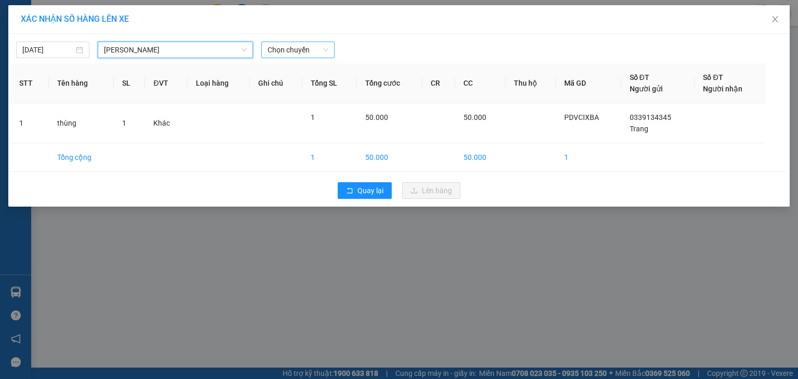
click at [318, 52] on span "Chọn chuyến" at bounding box center [298, 50] width 61 height 16
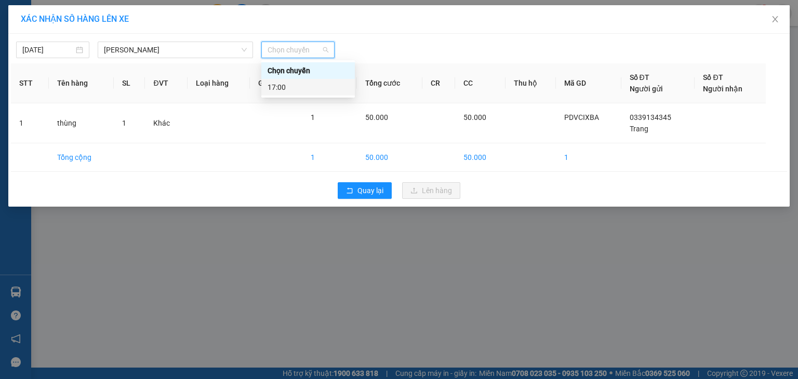
click at [326, 85] on div "17:00" at bounding box center [308, 87] width 81 height 11
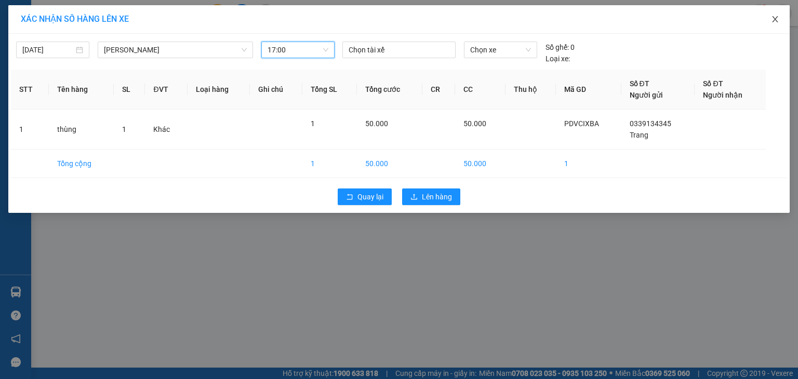
click at [773, 19] on icon "close" at bounding box center [775, 19] width 8 height 8
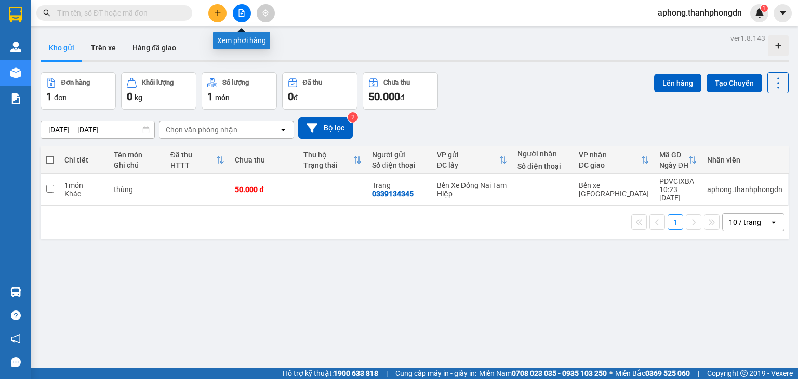
click at [240, 15] on icon "file-add" at bounding box center [241, 12] width 7 height 7
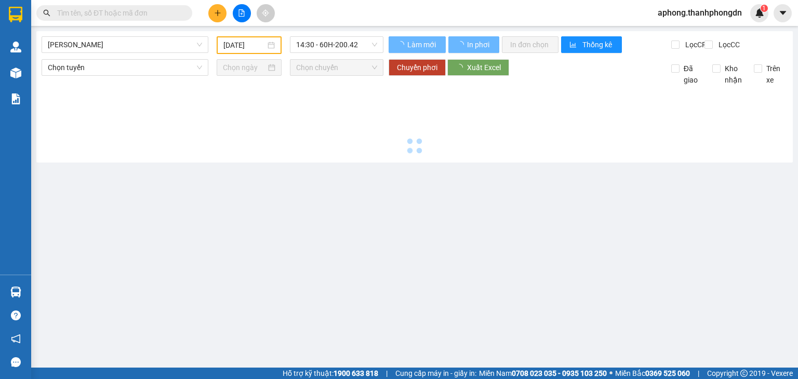
type input "[DATE]"
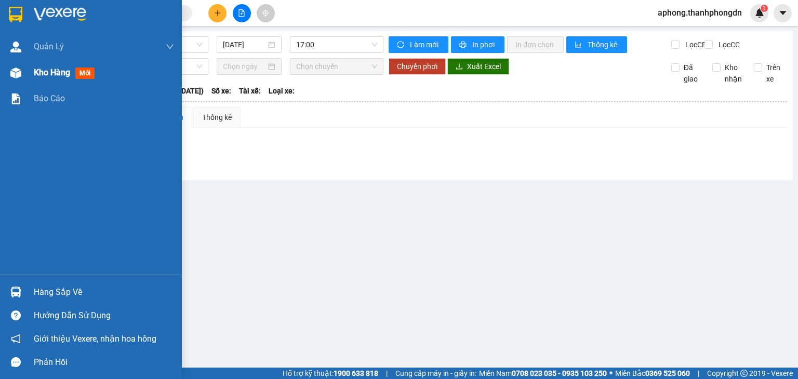
click at [61, 70] on span "Kho hàng" at bounding box center [52, 73] width 36 height 10
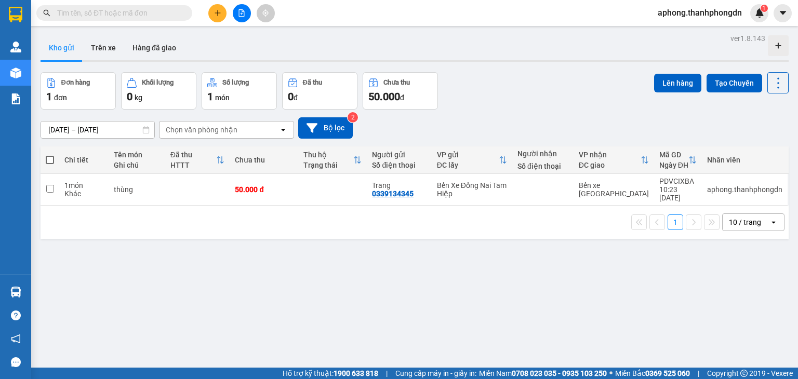
click at [543, 96] on div "Đơn hàng 1 đơn Khối lượng 0 kg Số lượng 1 món Đã thu 0 đ Chưa thu 50.000 đ Lên …" at bounding box center [415, 90] width 748 height 37
click at [136, 191] on td "thùng" at bounding box center [137, 190] width 57 height 32
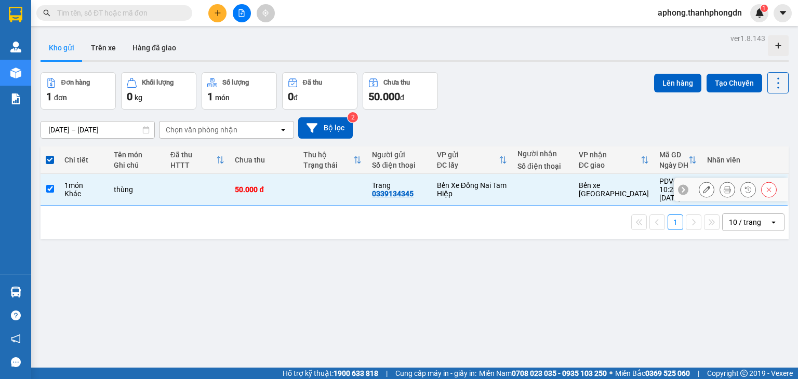
click at [87, 190] on div "Khác" at bounding box center [83, 194] width 39 height 8
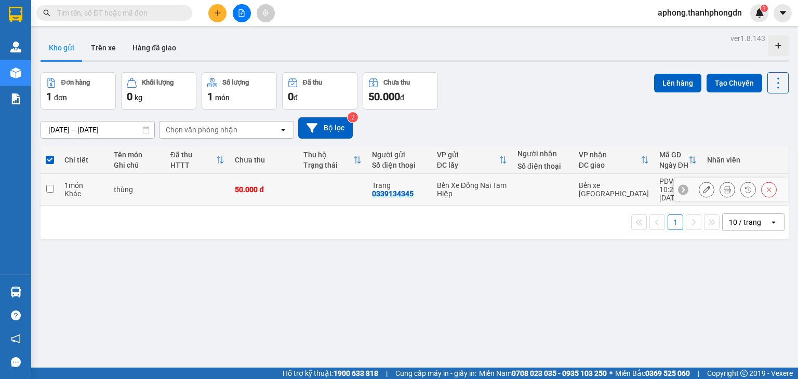
click at [87, 190] on div "Khác" at bounding box center [83, 194] width 39 height 8
checkbox input "true"
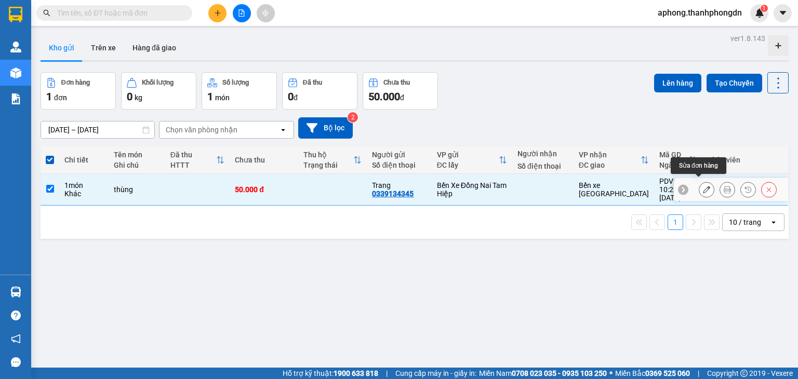
click at [703, 186] on icon at bounding box center [706, 189] width 7 height 7
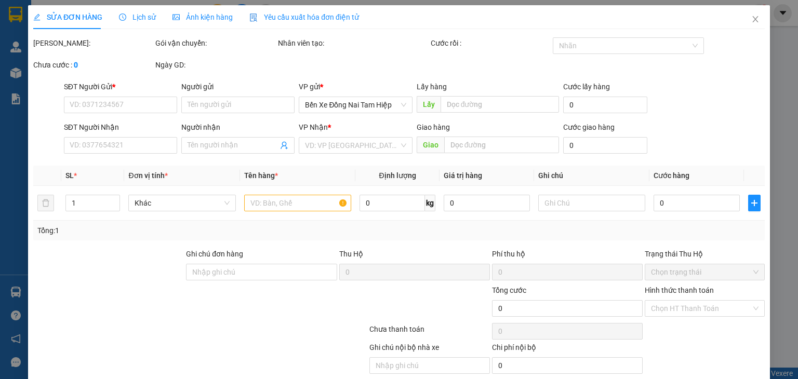
type input "0339134345"
type input "Trang"
type input "50.000"
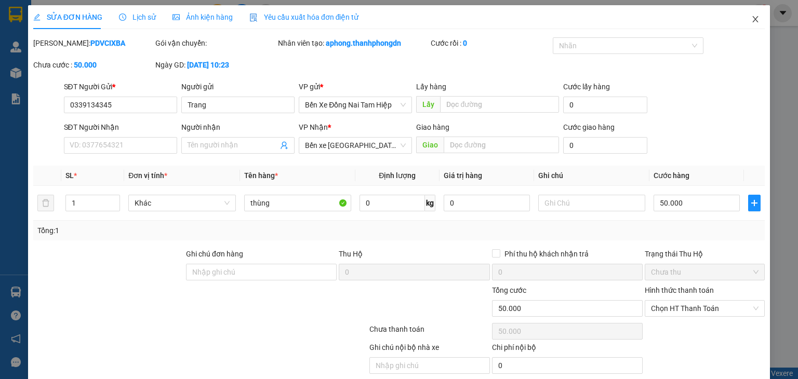
click at [751, 22] on icon "close" at bounding box center [755, 19] width 8 height 8
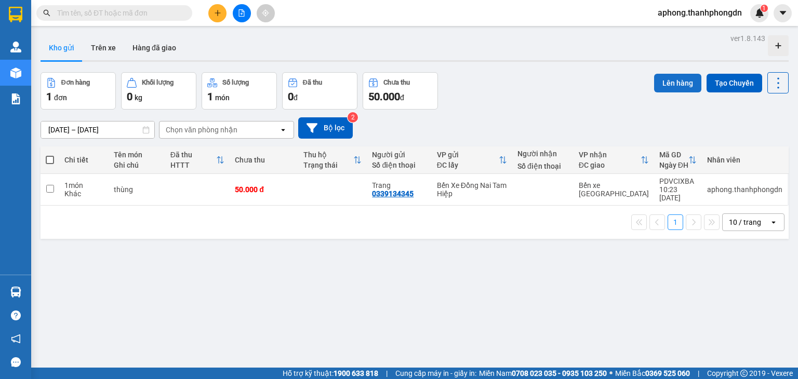
click at [667, 79] on button "Lên hàng" at bounding box center [677, 83] width 47 height 19
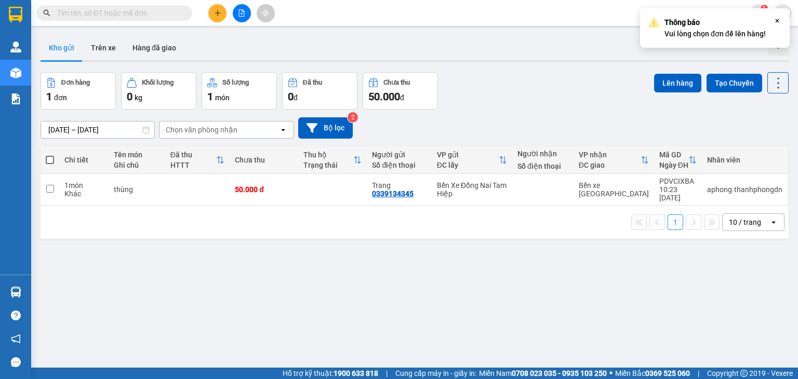
click at [513, 126] on div "[DATE] – [DATE] Press the down arrow key to interact with the calendar and sele…" at bounding box center [415, 127] width 748 height 21
click at [47, 185] on input "checkbox" at bounding box center [50, 189] width 8 height 8
checkbox input "true"
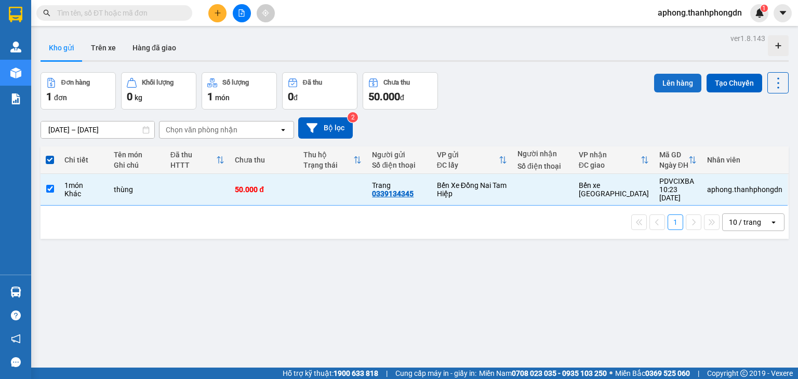
click at [675, 82] on button "Lên hàng" at bounding box center [677, 83] width 47 height 19
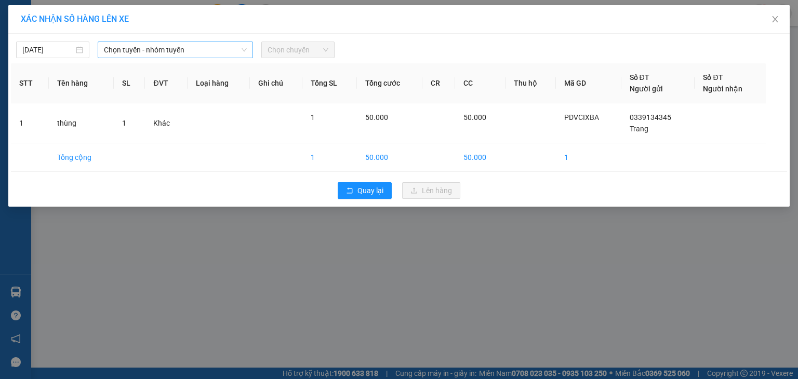
click at [149, 49] on span "Chọn tuyến - nhóm tuyến" at bounding box center [175, 50] width 143 height 16
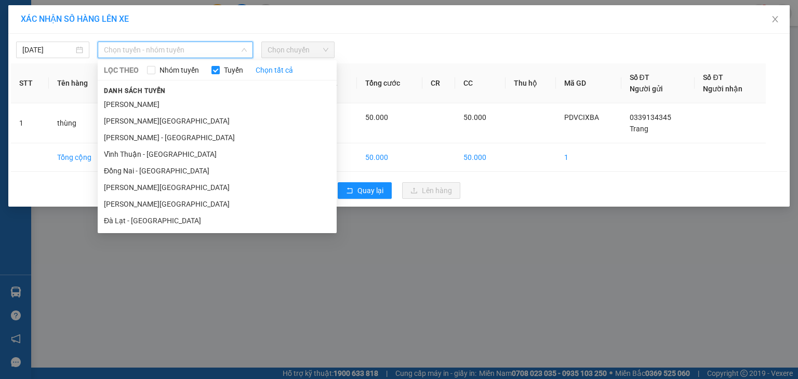
drag, startPoint x: 150, startPoint y: 103, endPoint x: 227, endPoint y: 60, distance: 88.2
click at [150, 102] on li "[PERSON_NAME]" at bounding box center [217, 104] width 239 height 17
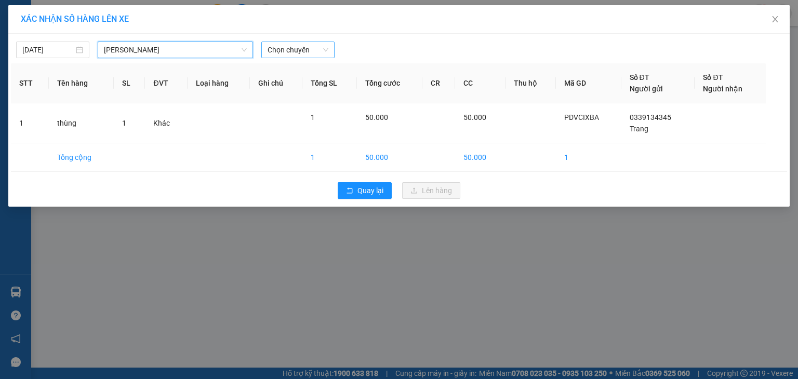
click at [285, 46] on span "Chọn chuyến" at bounding box center [298, 50] width 61 height 16
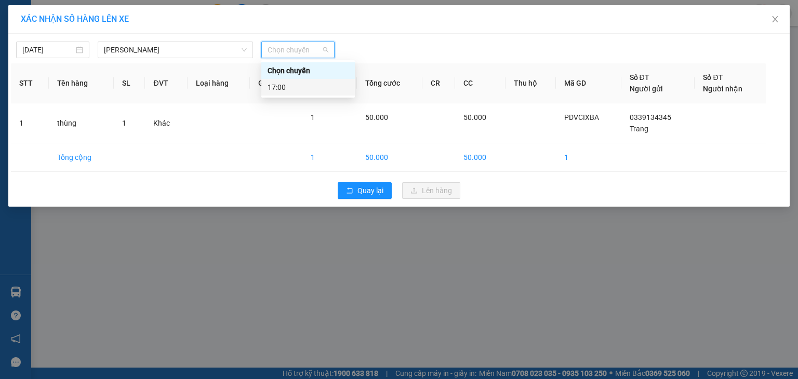
drag, startPoint x: 287, startPoint y: 86, endPoint x: 288, endPoint y: 81, distance: 5.3
click at [287, 86] on div "17:00" at bounding box center [308, 87] width 81 height 11
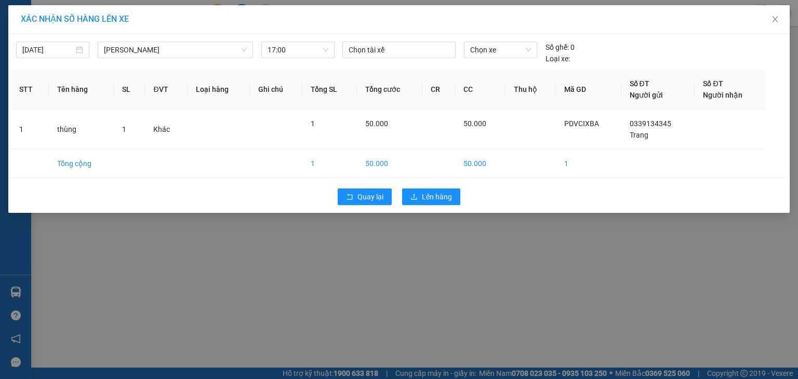
click at [379, 28] on div "XÁC NHẬN SỐ HÀNG LÊN XE" at bounding box center [398, 19] width 781 height 29
click at [773, 19] on icon "close" at bounding box center [775, 19] width 8 height 8
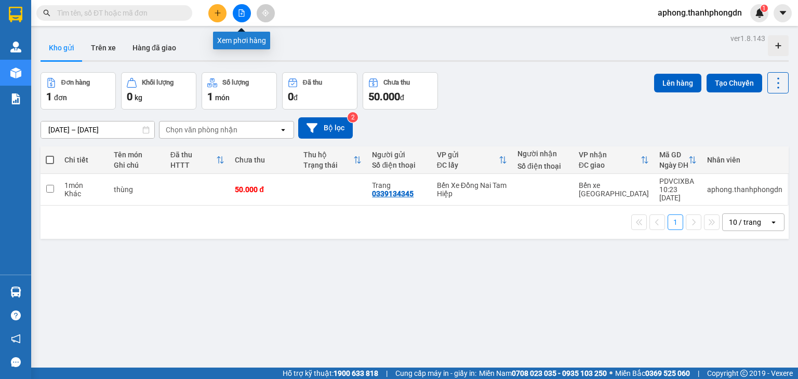
click at [241, 13] on icon "file-add" at bounding box center [241, 12] width 7 height 7
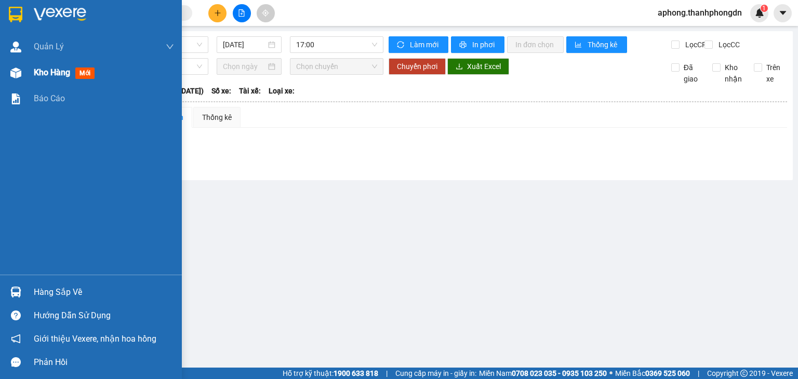
click at [56, 73] on span "Kho hàng" at bounding box center [52, 73] width 36 height 10
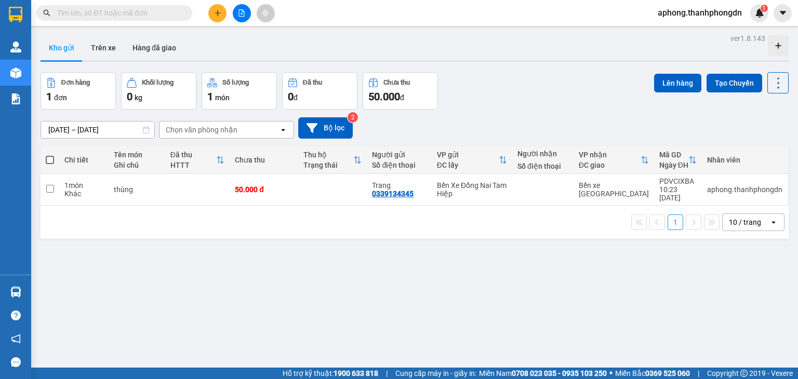
click at [472, 116] on div "[DATE] – [DATE] Press the down arrow key to interact with the calendar and sele…" at bounding box center [415, 128] width 748 height 37
click at [667, 80] on button "Lên hàng" at bounding box center [677, 83] width 47 height 19
click at [44, 187] on td at bounding box center [50, 190] width 19 height 32
checkbox input "true"
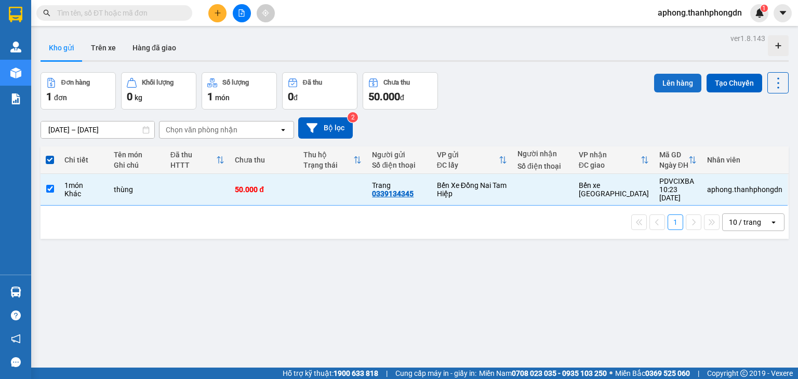
click at [660, 80] on button "Lên hàng" at bounding box center [677, 83] width 47 height 19
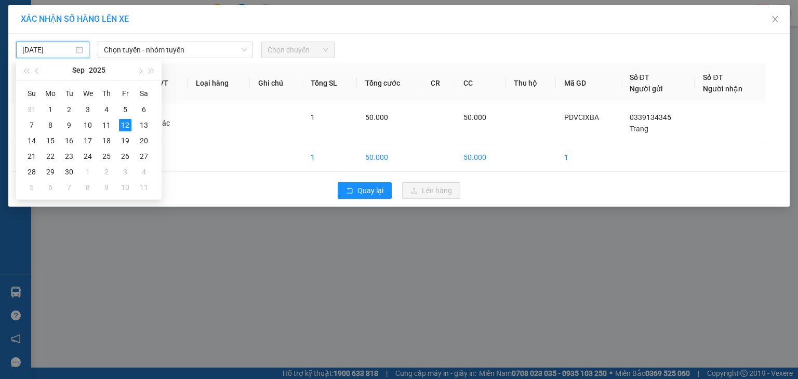
click at [58, 50] on input "[DATE]" at bounding box center [47, 49] width 51 height 11
click at [91, 125] on div "10" at bounding box center [88, 125] width 12 height 12
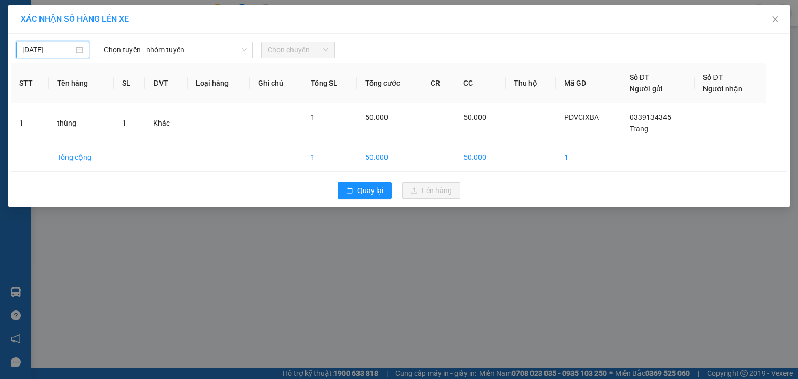
type input "[DATE]"
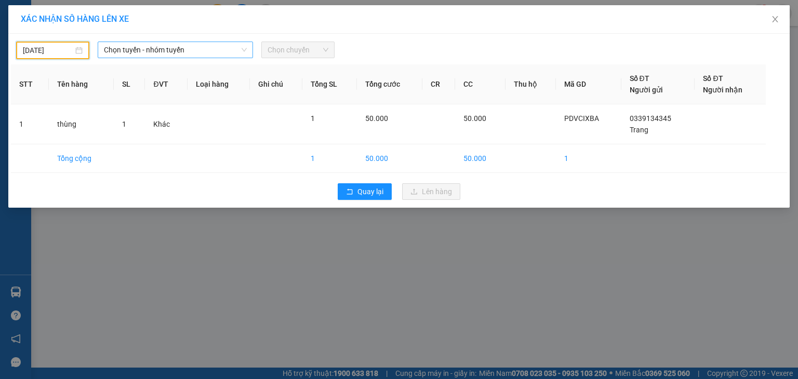
click at [141, 50] on span "Chọn tuyến - nhóm tuyến" at bounding box center [175, 50] width 143 height 16
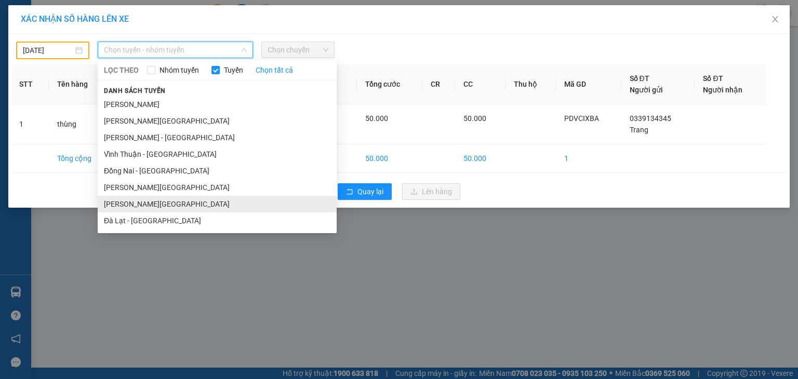
click at [133, 202] on li "[PERSON_NAME][GEOGRAPHIC_DATA]" at bounding box center [217, 204] width 239 height 17
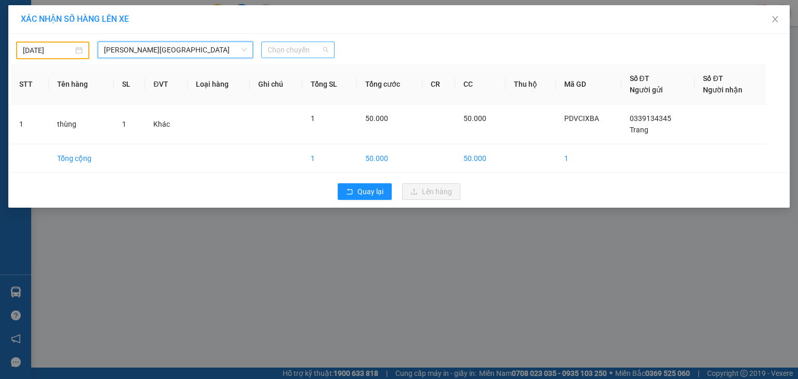
click at [278, 54] on span "Chọn chuyến" at bounding box center [298, 50] width 61 height 16
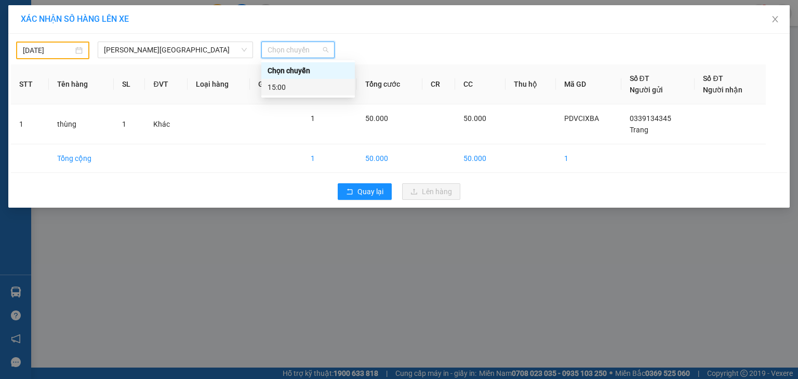
click at [288, 89] on div "15:00" at bounding box center [308, 87] width 81 height 11
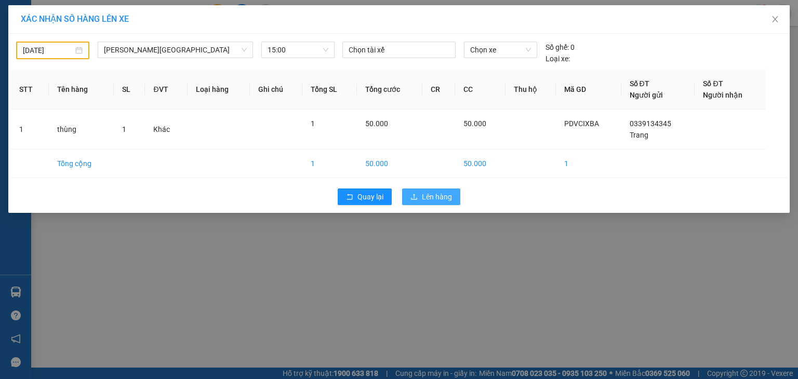
click at [443, 198] on span "Lên hàng" at bounding box center [437, 196] width 30 height 11
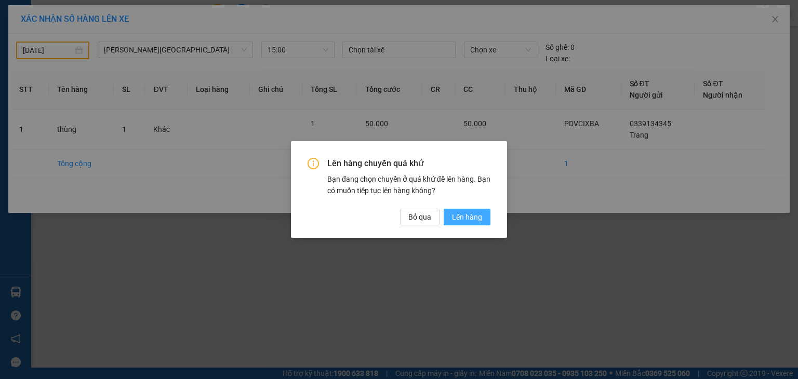
click at [463, 218] on span "Lên hàng" at bounding box center [467, 216] width 30 height 11
